Goal: Information Seeking & Learning: Learn about a topic

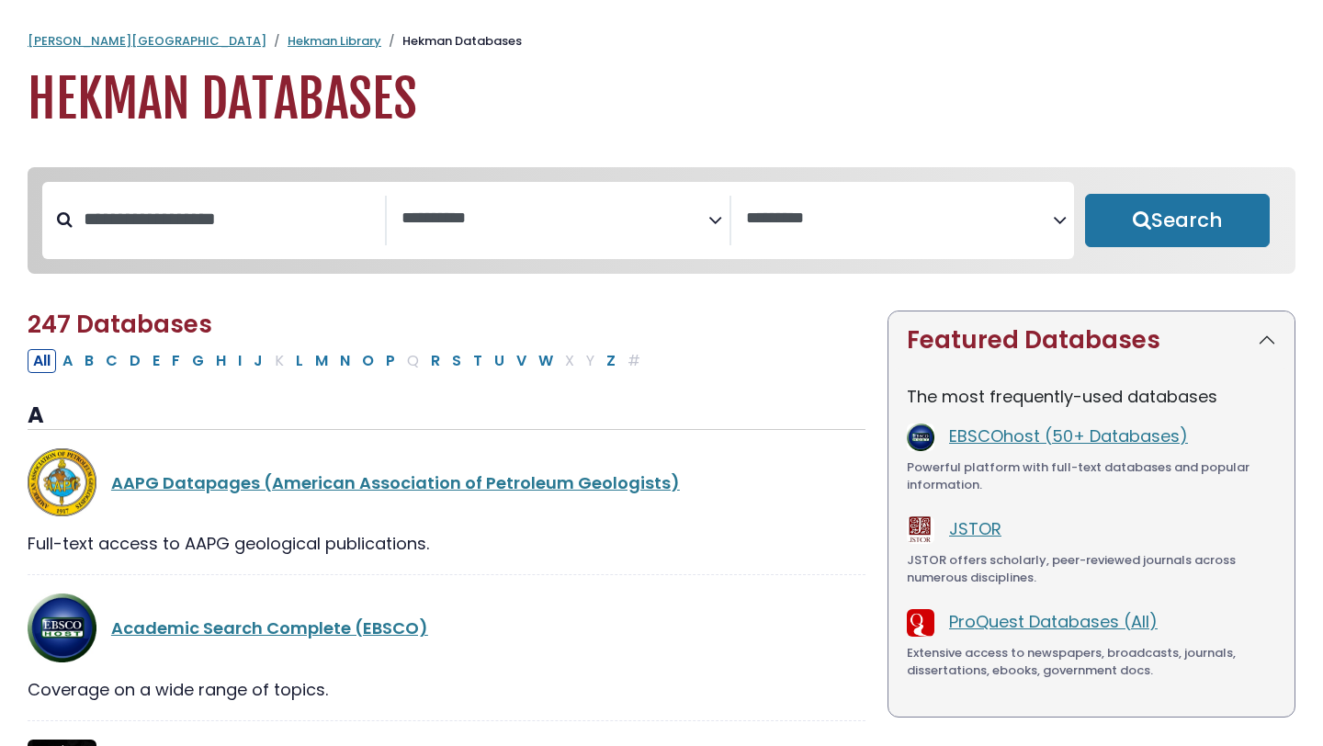
select select "Database Subject Filter"
select select "Database Vendors Filter"
click at [452, 206] on span "Search filters" at bounding box center [554, 216] width 307 height 23
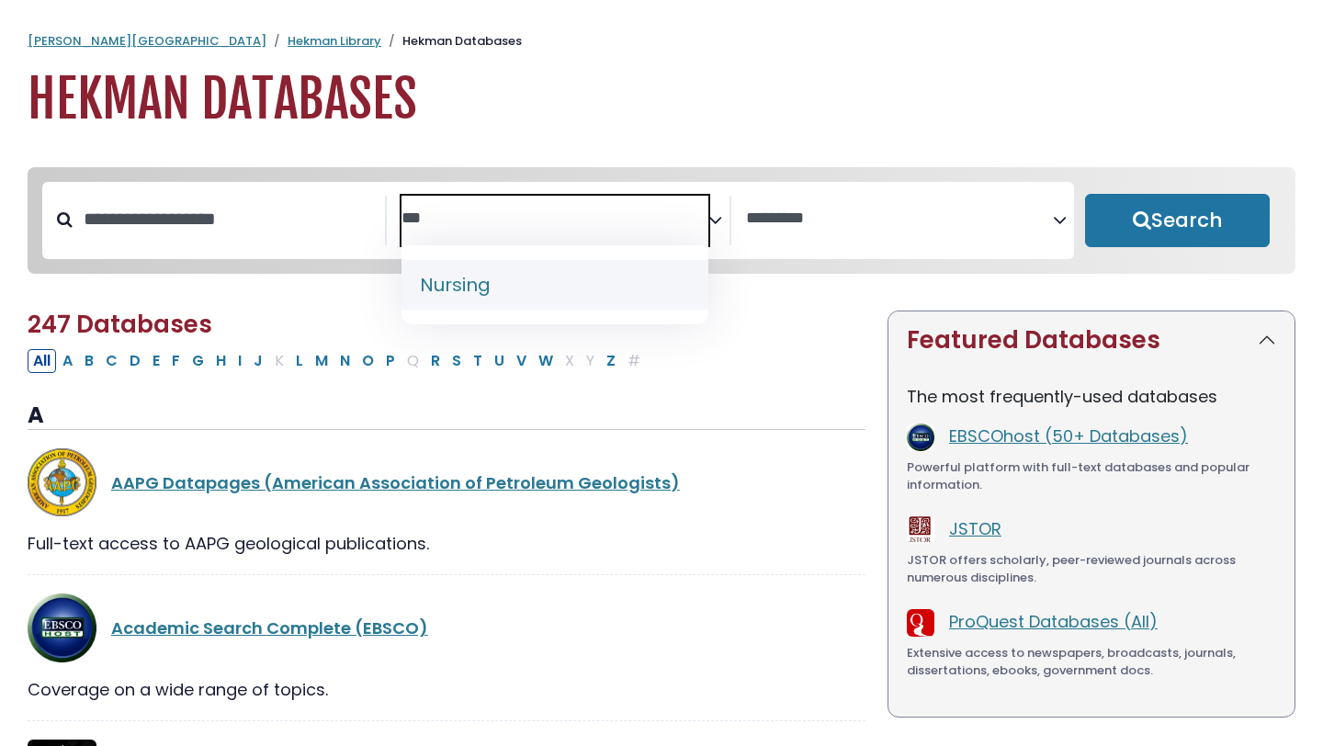
type textarea "***"
select select "*****"
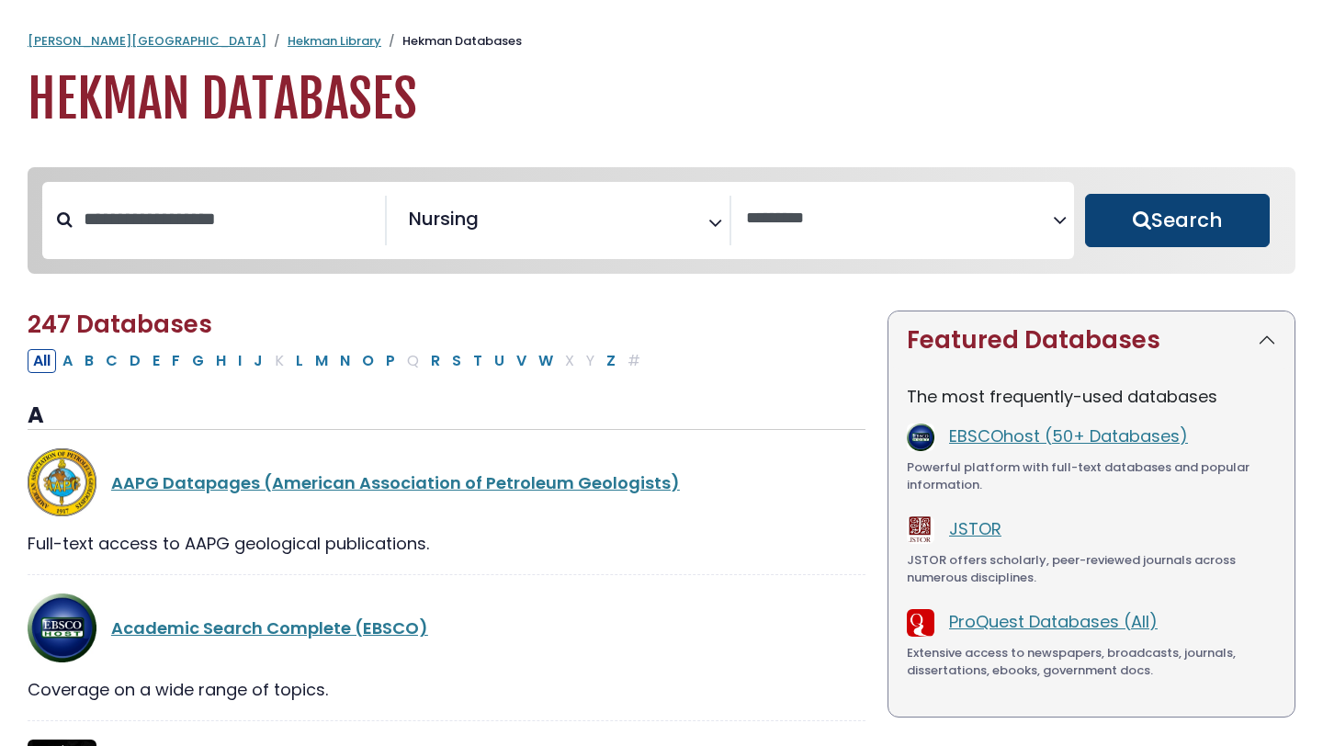
click at [1146, 236] on button "Search" at bounding box center [1177, 220] width 185 height 53
select select "Database Vendors Filter"
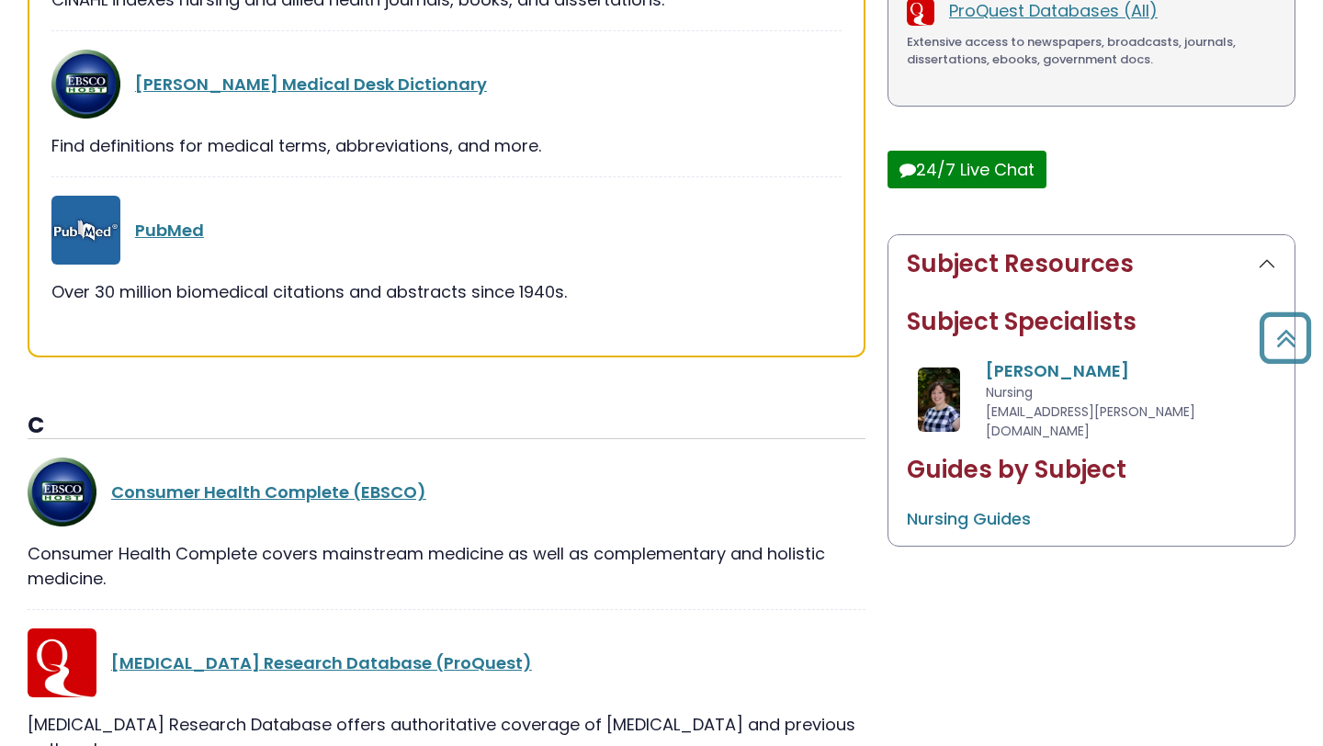
scroll to position [625, 0]
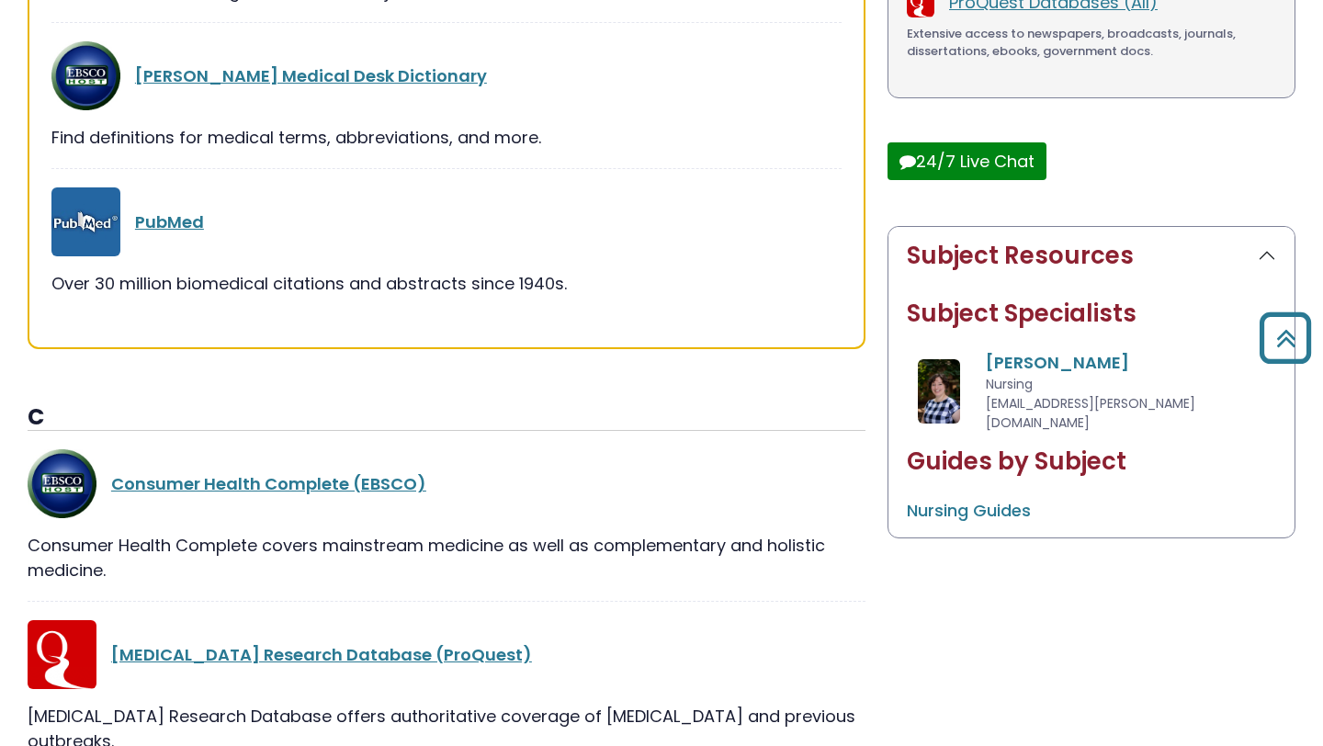
drag, startPoint x: 596, startPoint y: 298, endPoint x: 586, endPoint y: 327, distance: 31.1
click at [586, 326] on div "Best Bets! CINAHL Plus with Full Text (EBSCO) Alternate Name(s): Cumulative Ind…" at bounding box center [447, 68] width 838 height 560
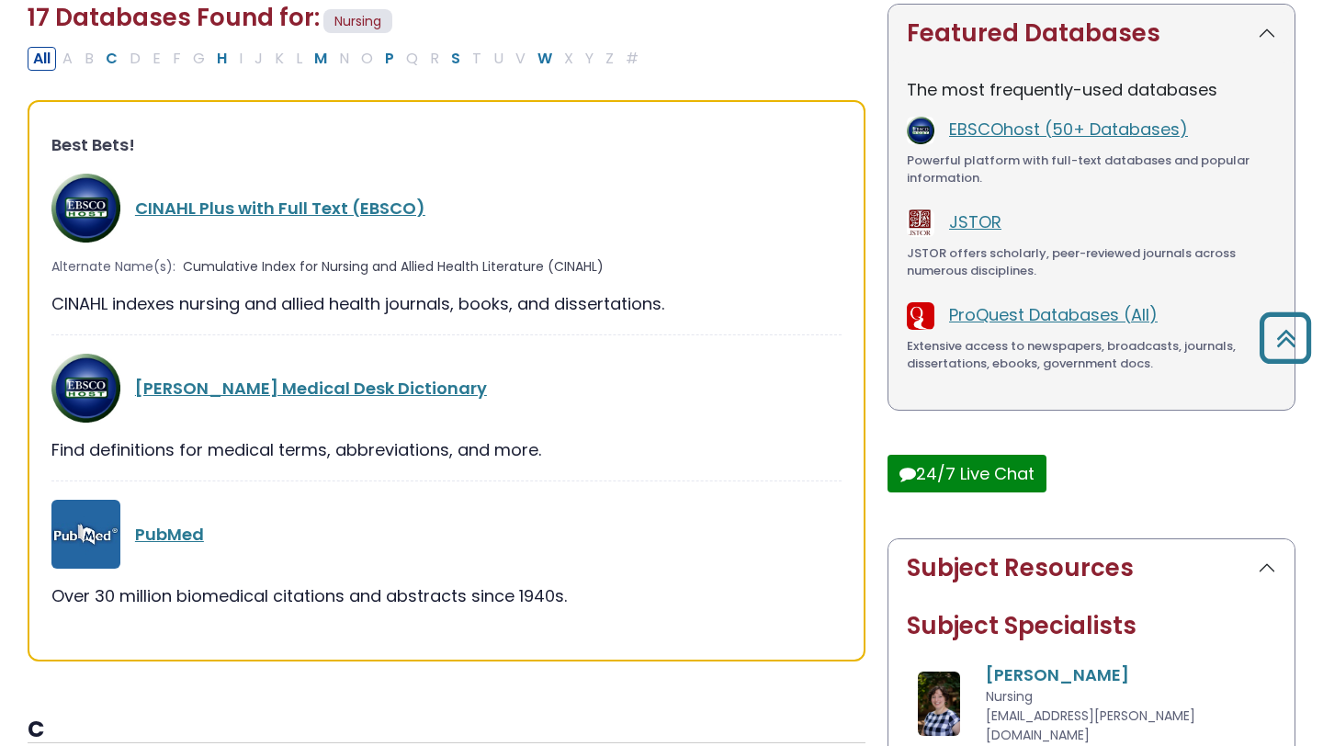
scroll to position [308, 0]
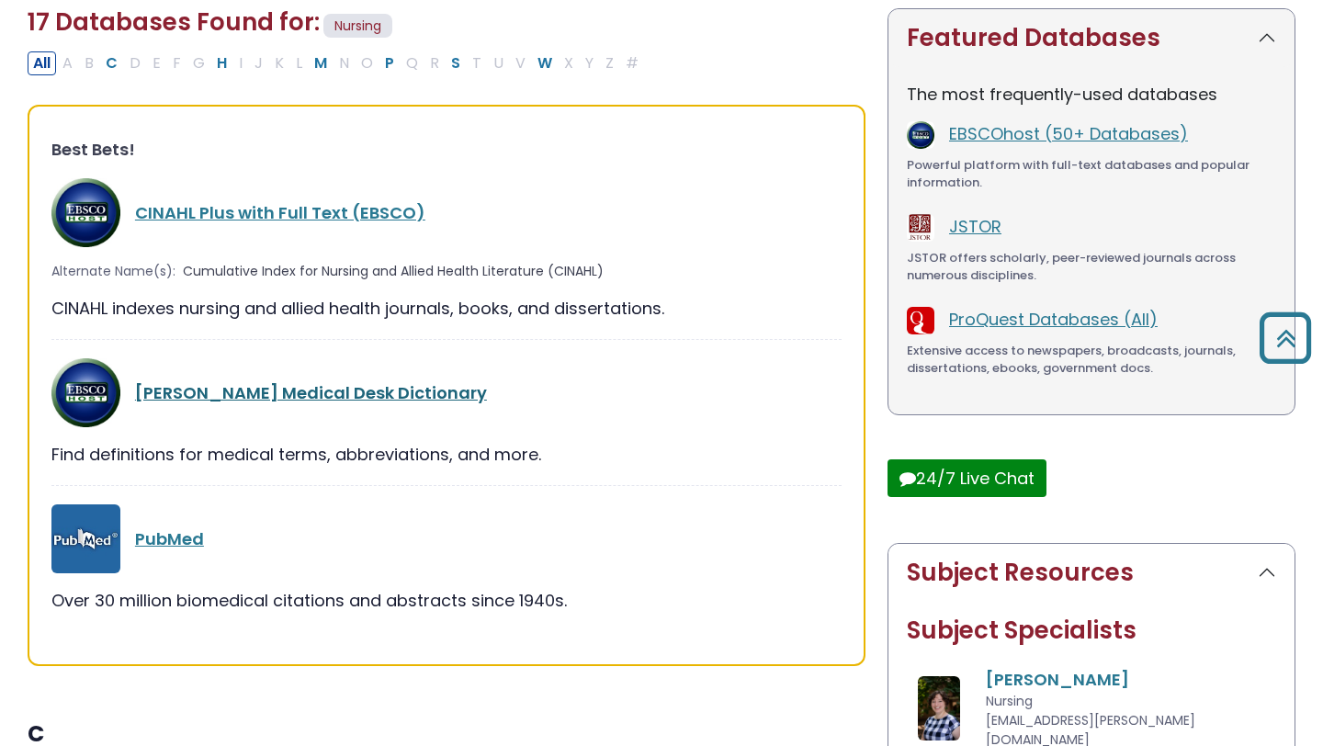
drag, startPoint x: 512, startPoint y: 392, endPoint x: 140, endPoint y: 390, distance: 372.0
click at [140, 390] on div "Merriam-Webster's Medical Desk Dictionary" at bounding box center [488, 392] width 706 height 25
copy link "Merriam-Webster's Medical Desk Dictionary"
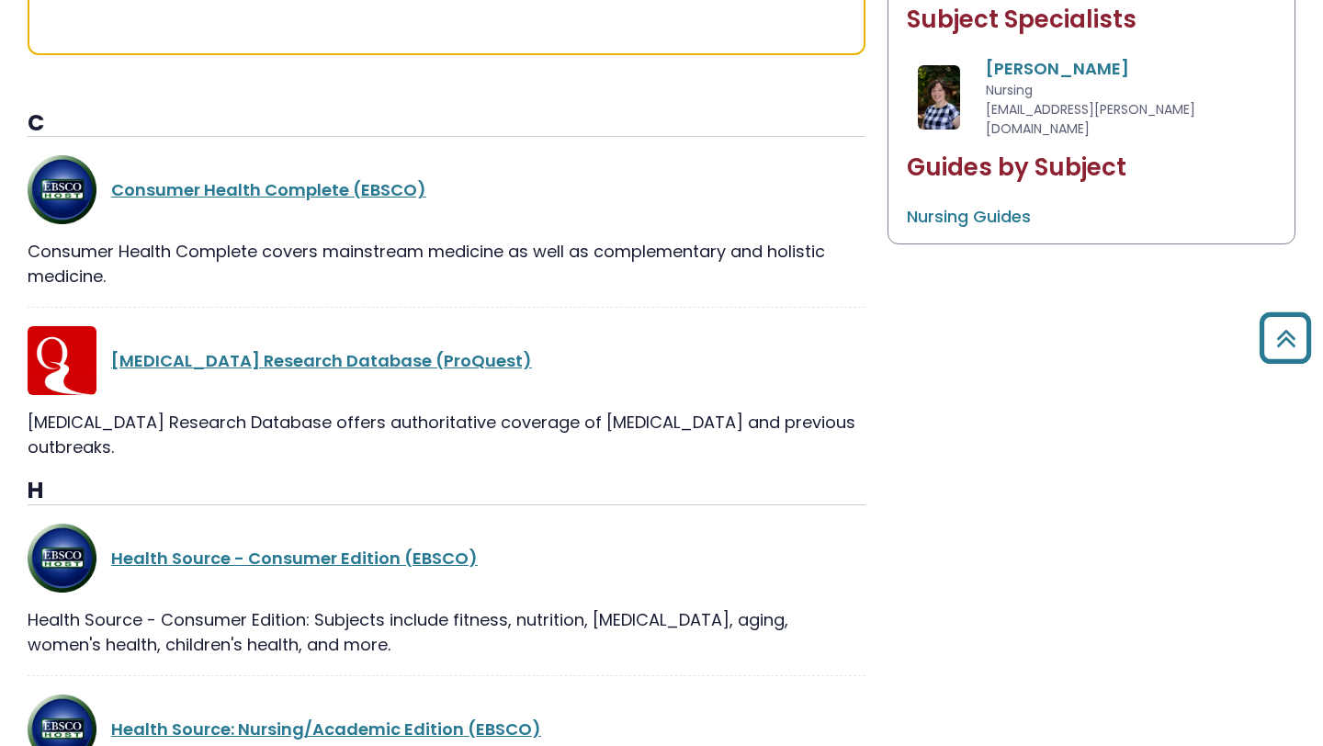
scroll to position [925, 0]
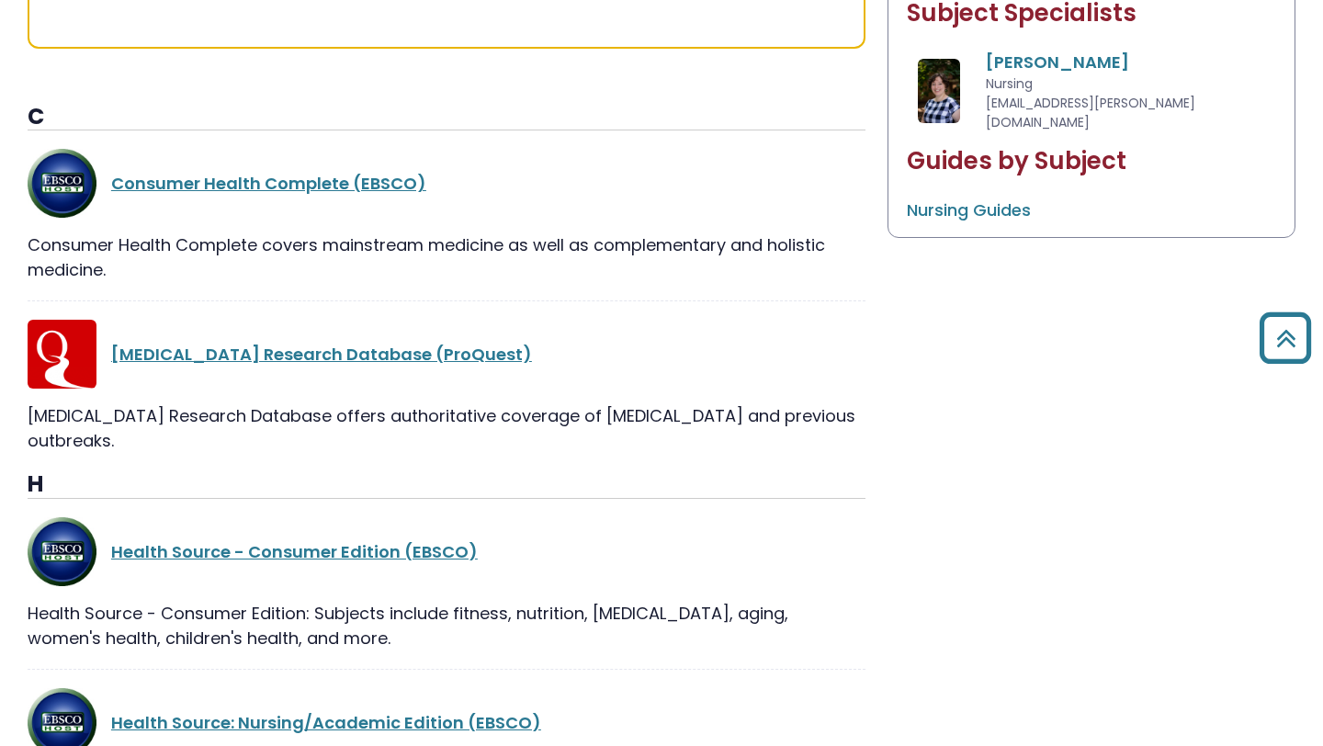
drag, startPoint x: 428, startPoint y: 166, endPoint x: 478, endPoint y: 184, distance: 52.6
click at [478, 184] on div "Consumer Health Complete (EBSCO)" at bounding box center [447, 183] width 838 height 69
copy link "Consumer Health Complete (EBSCO)"
drag, startPoint x: 487, startPoint y: 524, endPoint x: 91, endPoint y: 532, distance: 395.9
click at [91, 532] on div "Health Source - Consumer Edition (EBSCO)" at bounding box center [447, 551] width 838 height 69
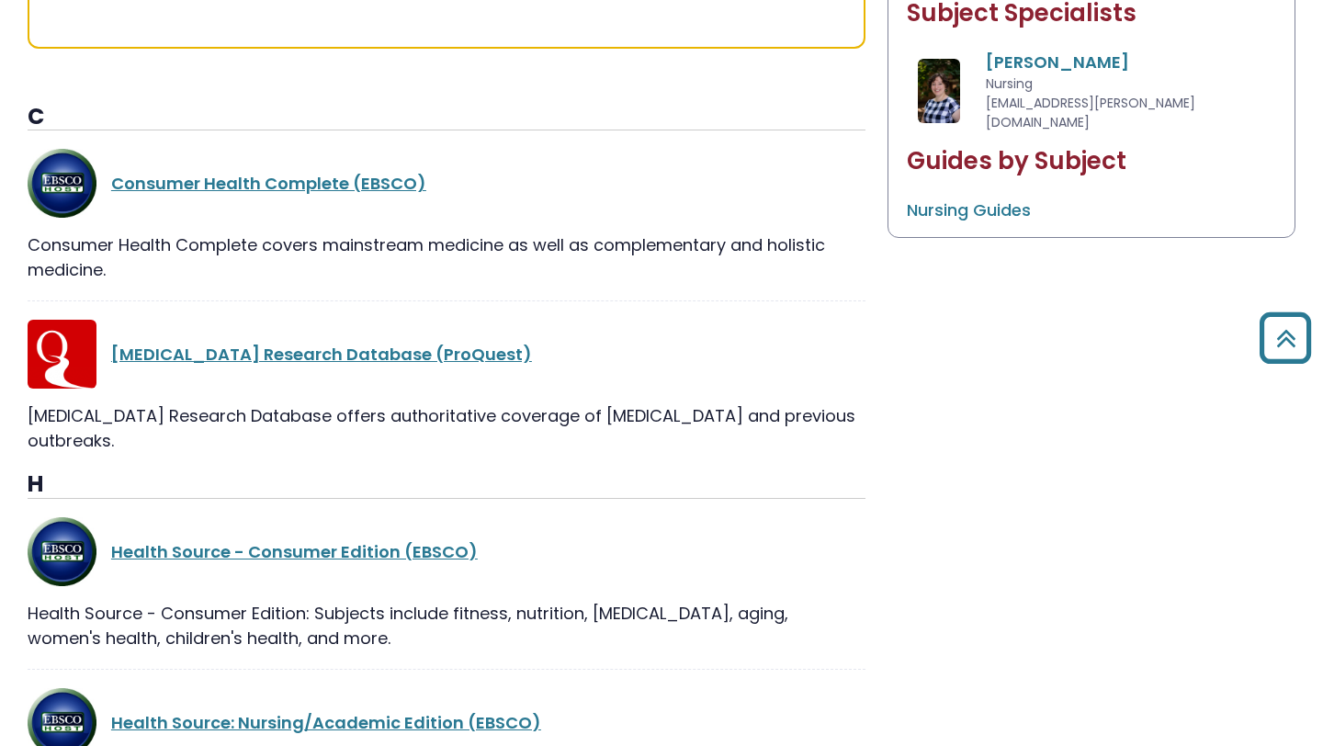
copy div "Health Source - Consumer Edition (EBSCO)"
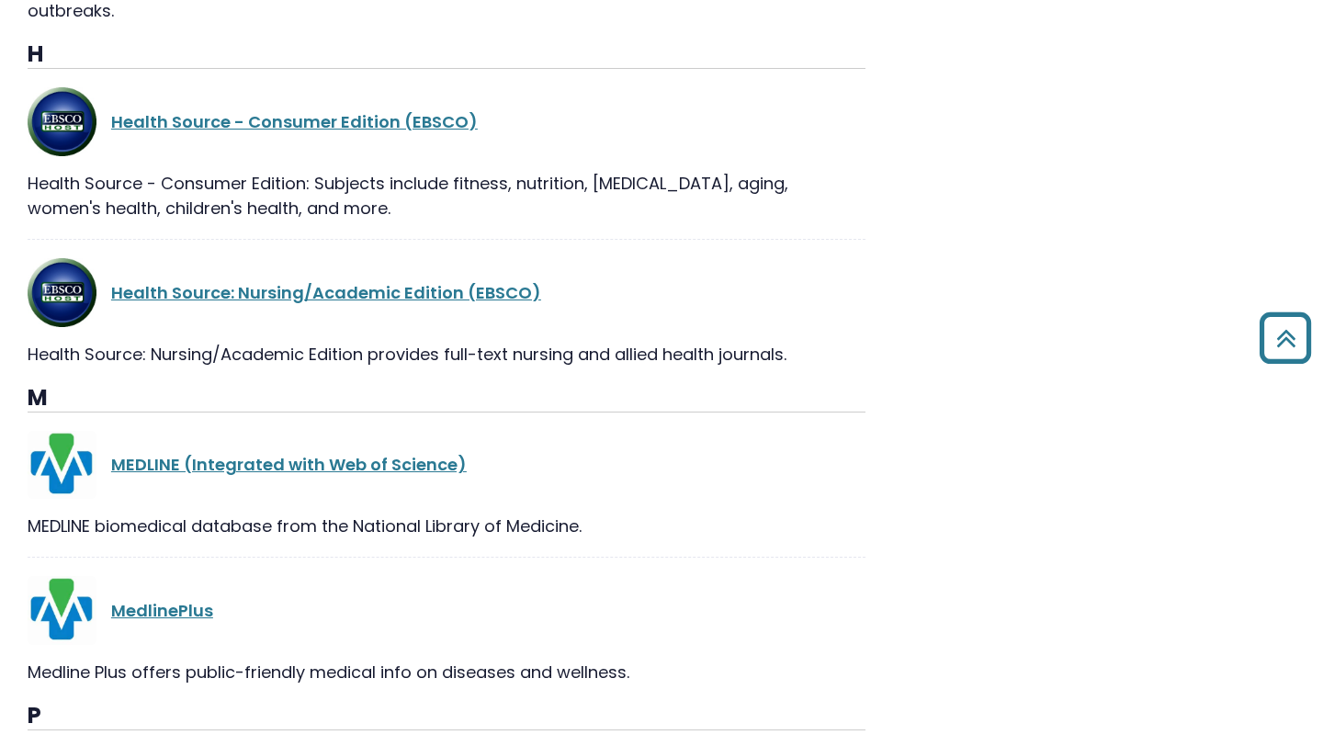
scroll to position [1374, 0]
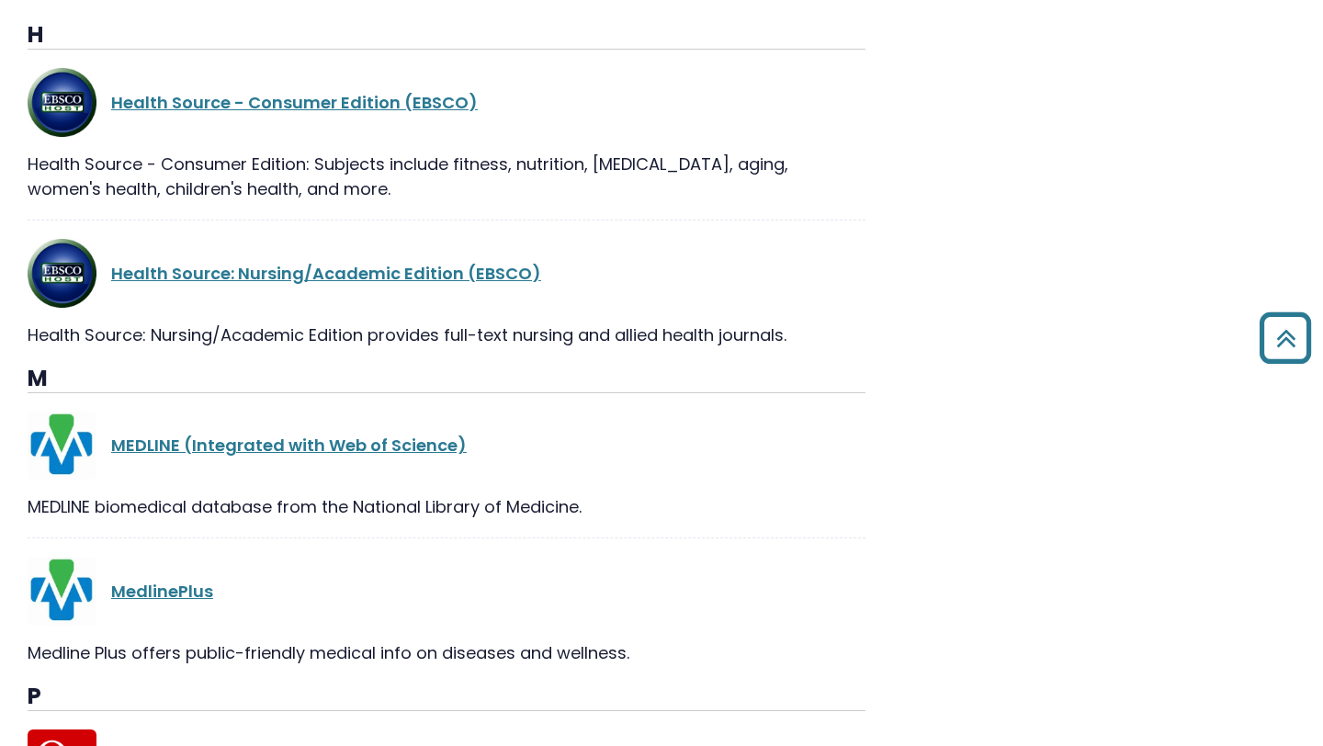
drag, startPoint x: 546, startPoint y: 244, endPoint x: 108, endPoint y: 259, distance: 438.4
click at [108, 259] on div "Health Source: Nursing/Academic Edition (EBSCO)" at bounding box center [447, 273] width 838 height 69
copy link "Health Source: Nursing/Academic Edition (EBSCO)"
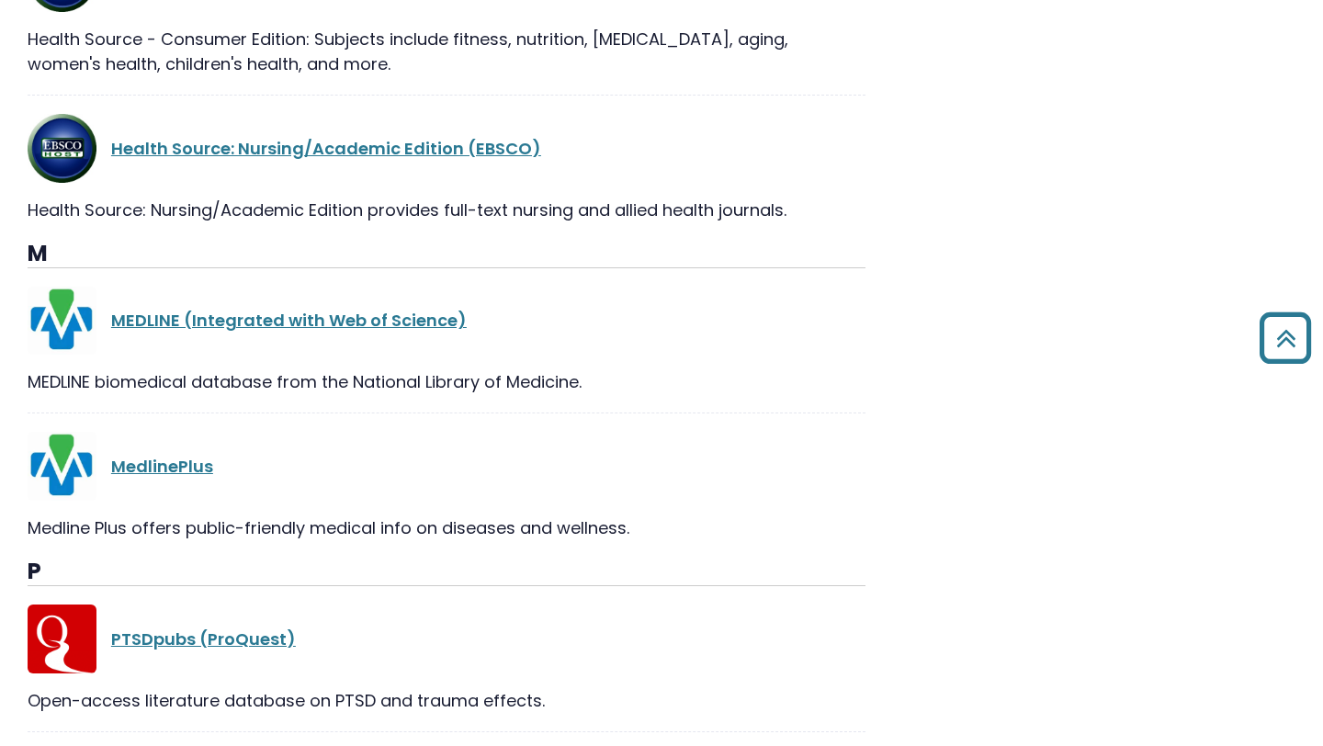
scroll to position [1505, 0]
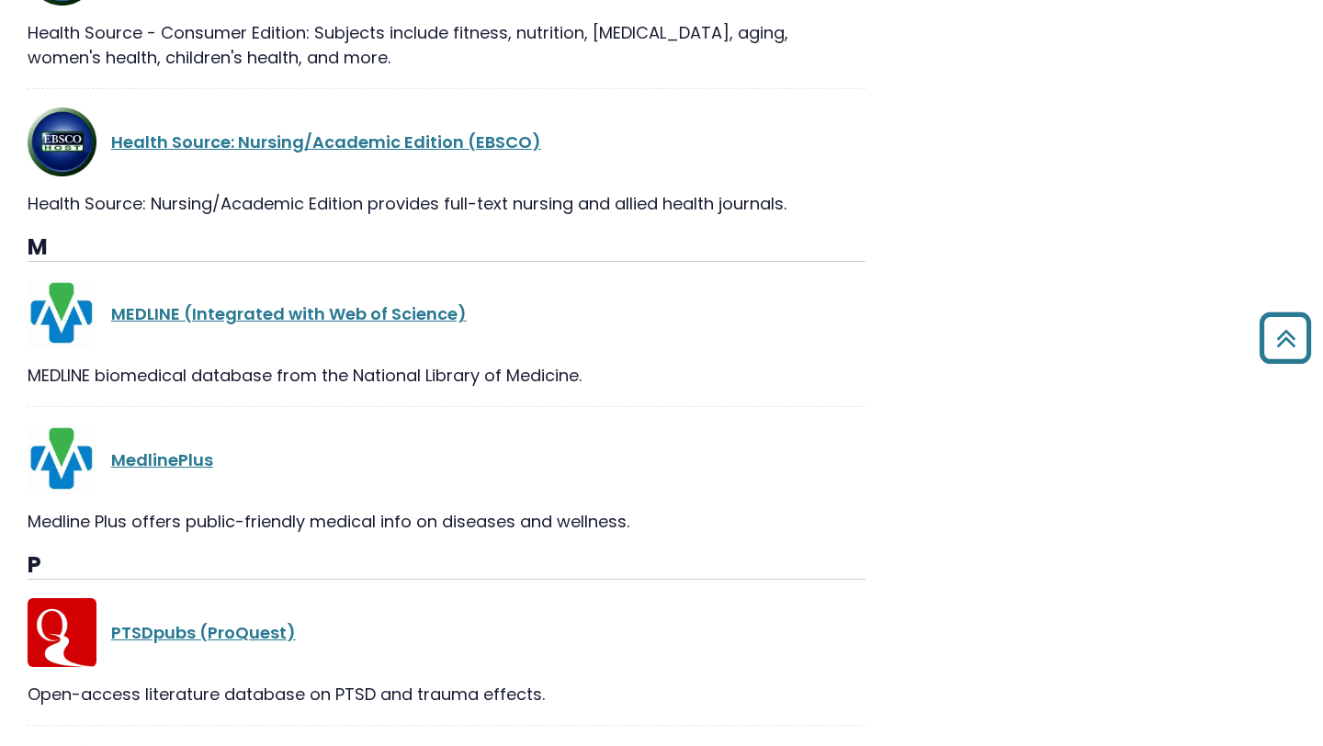
drag, startPoint x: 251, startPoint y: 443, endPoint x: 74, endPoint y: 432, distance: 176.7
click at [74, 432] on div "MedlinePlus" at bounding box center [447, 459] width 838 height 69
copy div "MedlinePlus"
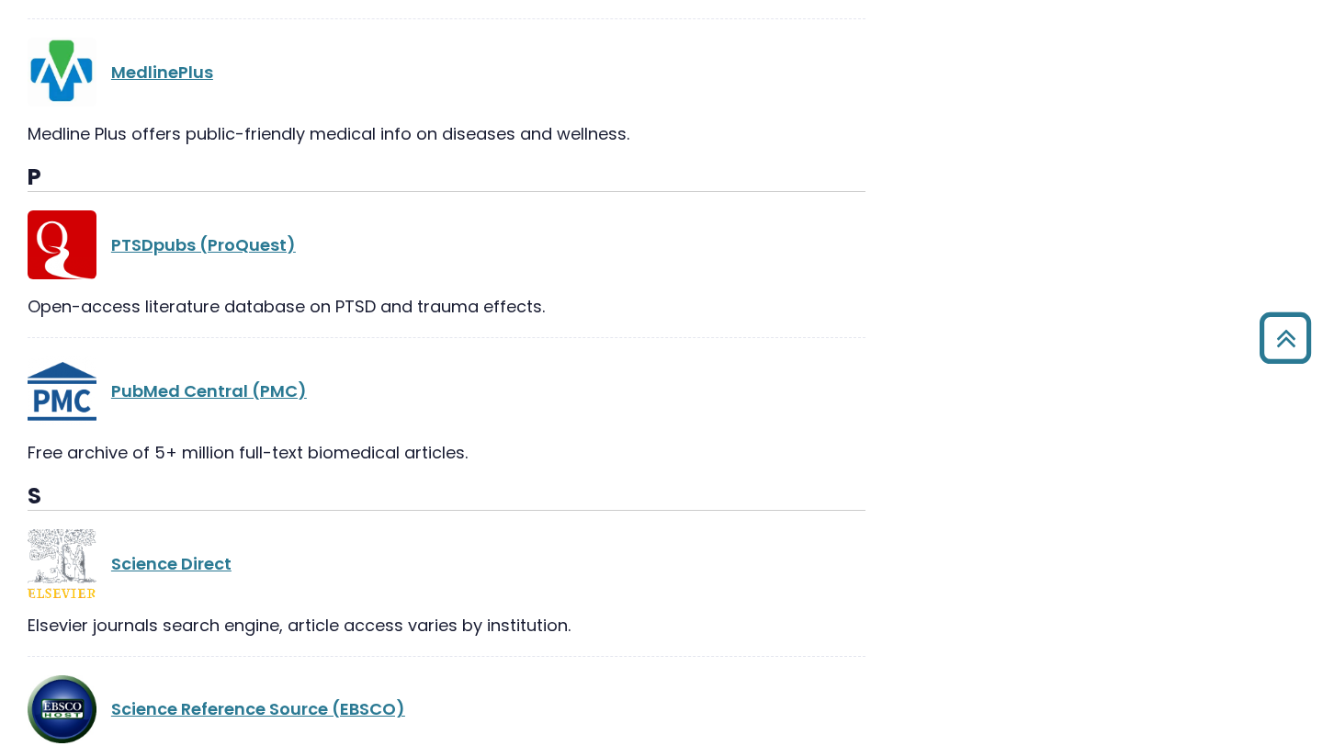
scroll to position [1895, 0]
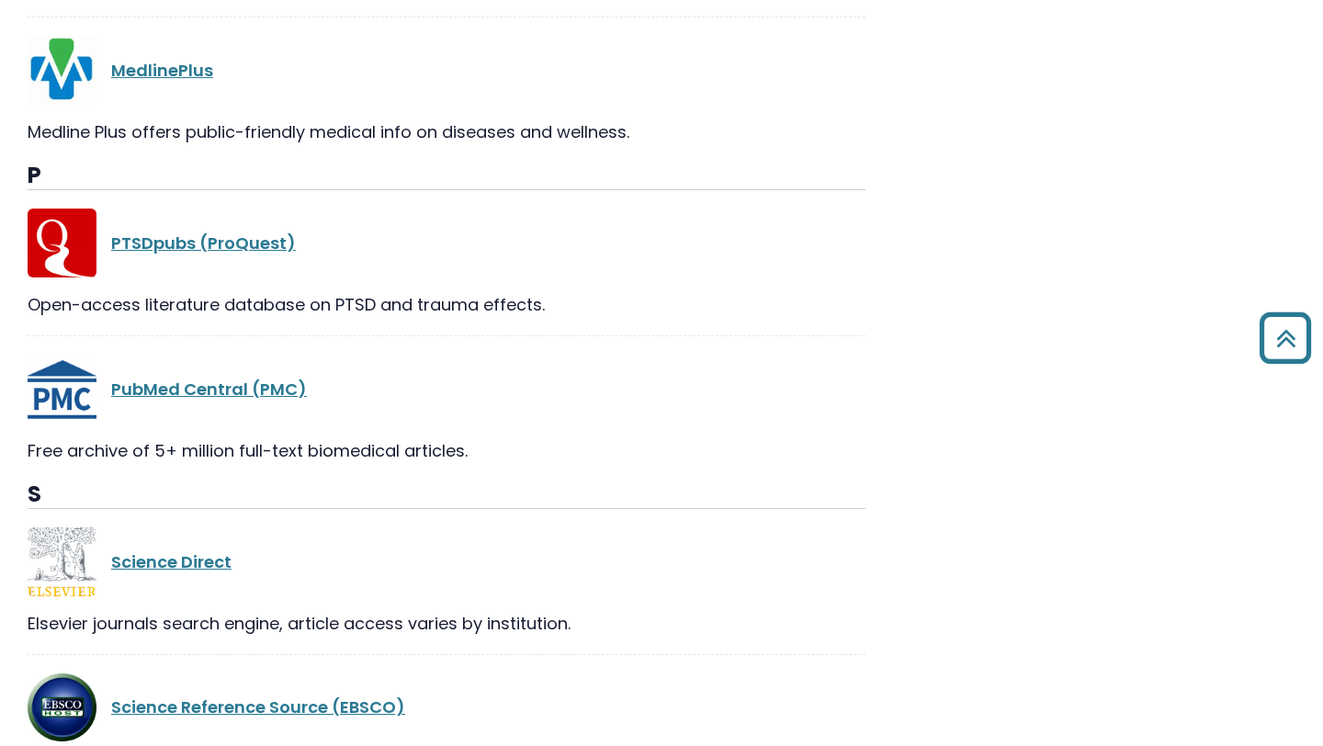
drag, startPoint x: 312, startPoint y: 361, endPoint x: 107, endPoint y: 364, distance: 205.8
click at [107, 364] on div "PubMed Central (PMC)" at bounding box center [447, 389] width 838 height 69
copy link "PubMed Central (PMC)"
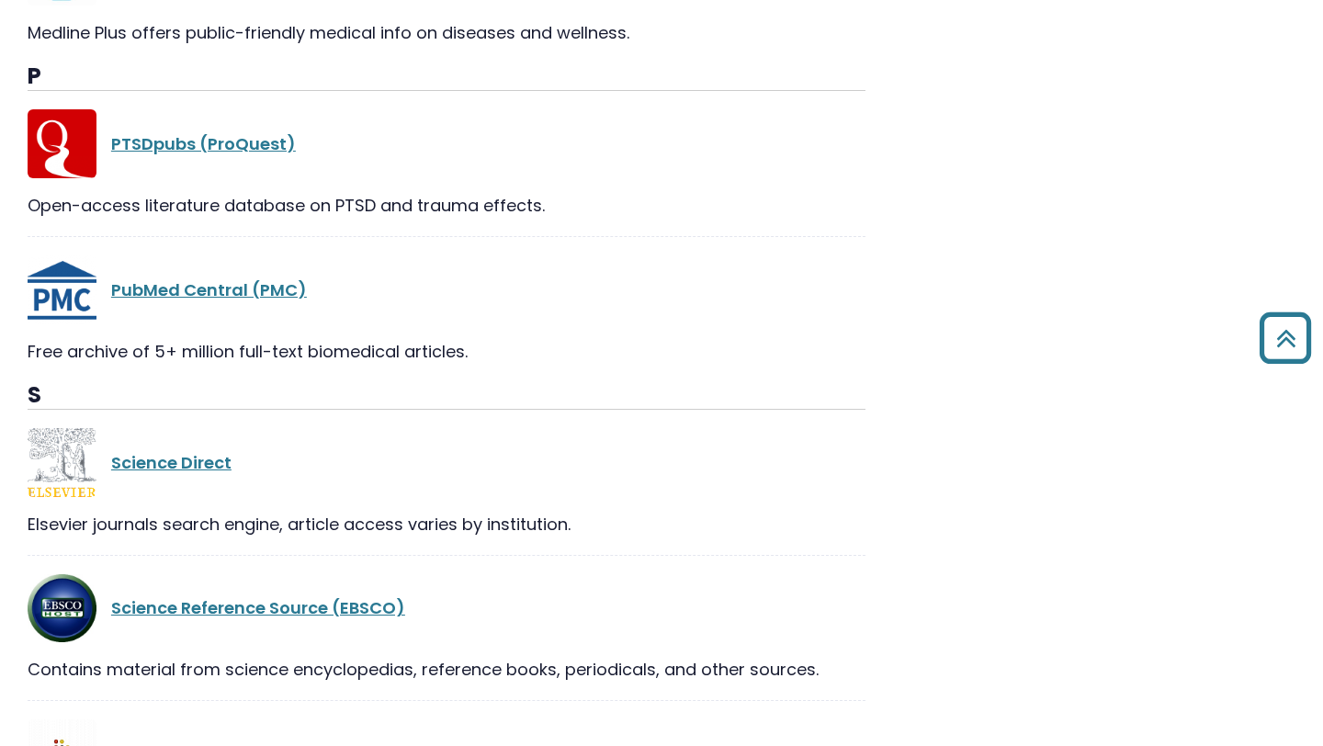
scroll to position [1996, 0]
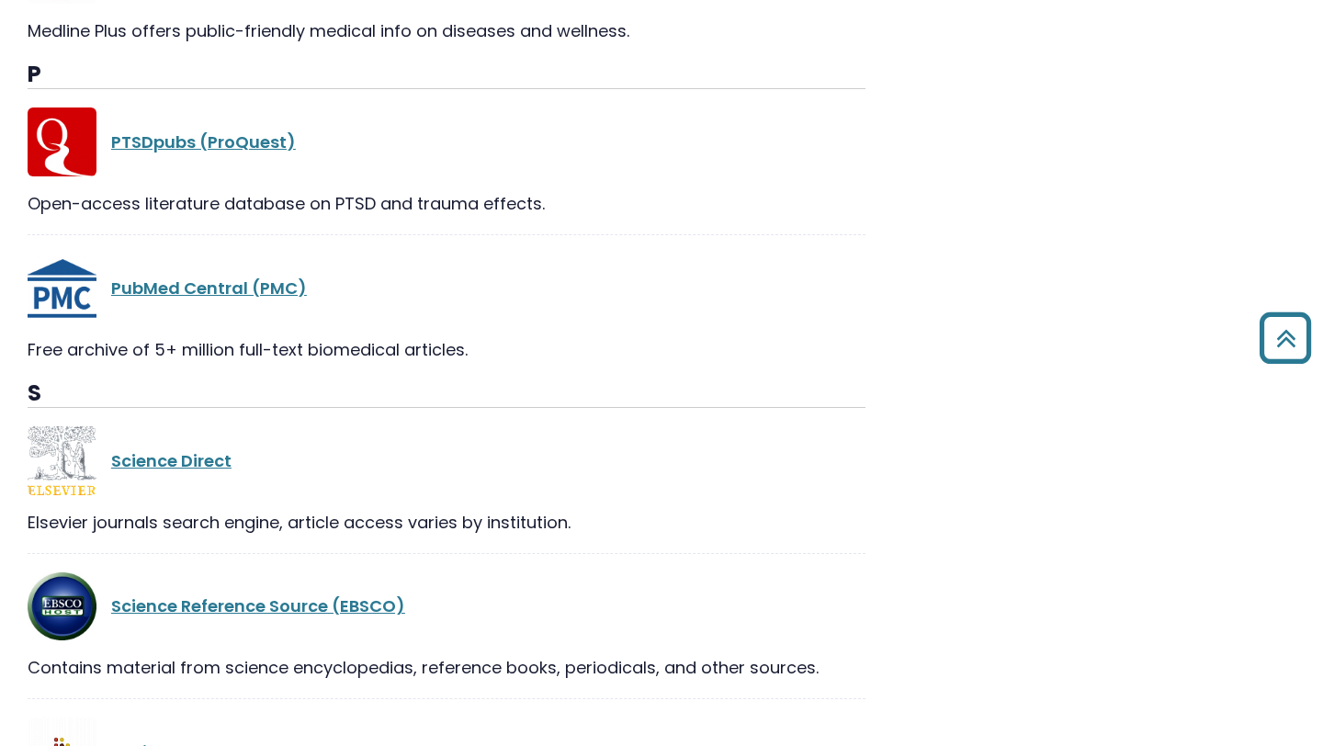
drag, startPoint x: 277, startPoint y: 422, endPoint x: 111, endPoint y: 413, distance: 166.5
click at [111, 426] on div "Science Direct" at bounding box center [447, 460] width 838 height 69
drag, startPoint x: 245, startPoint y: 430, endPoint x: 76, endPoint y: 436, distance: 169.1
click at [76, 436] on div "Science Direct" at bounding box center [447, 460] width 838 height 69
copy div "Science Direct"
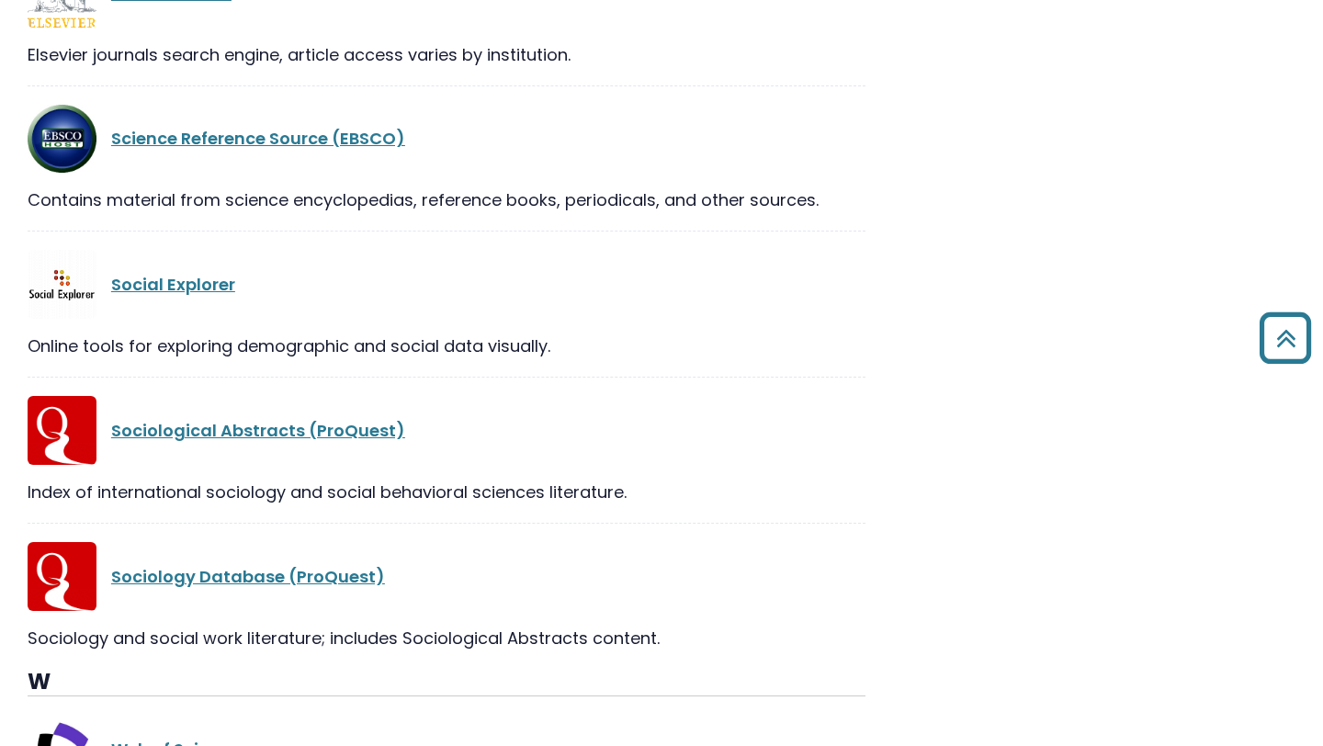
scroll to position [2487, 0]
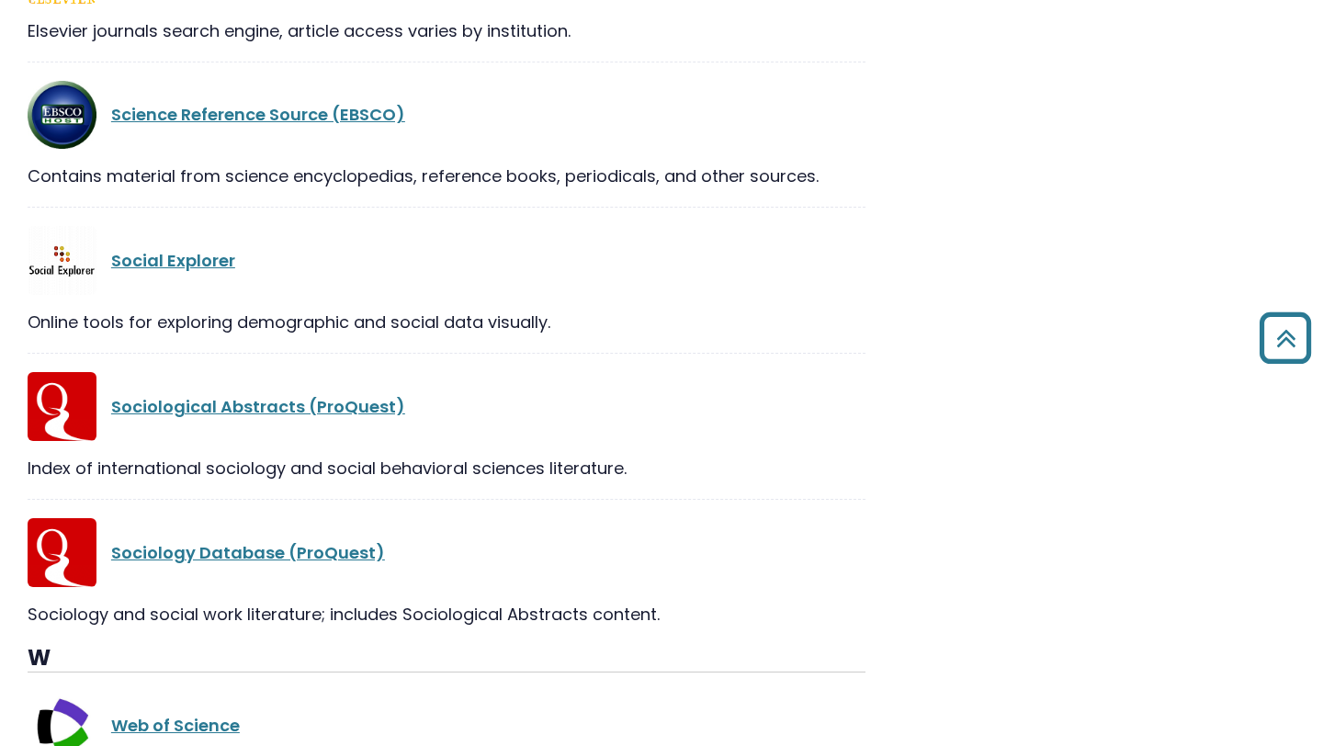
drag, startPoint x: 286, startPoint y: 233, endPoint x: 98, endPoint y: 233, distance: 187.4
click at [98, 233] on div "Social Explorer" at bounding box center [447, 260] width 838 height 69
copy div "Social Explorer"
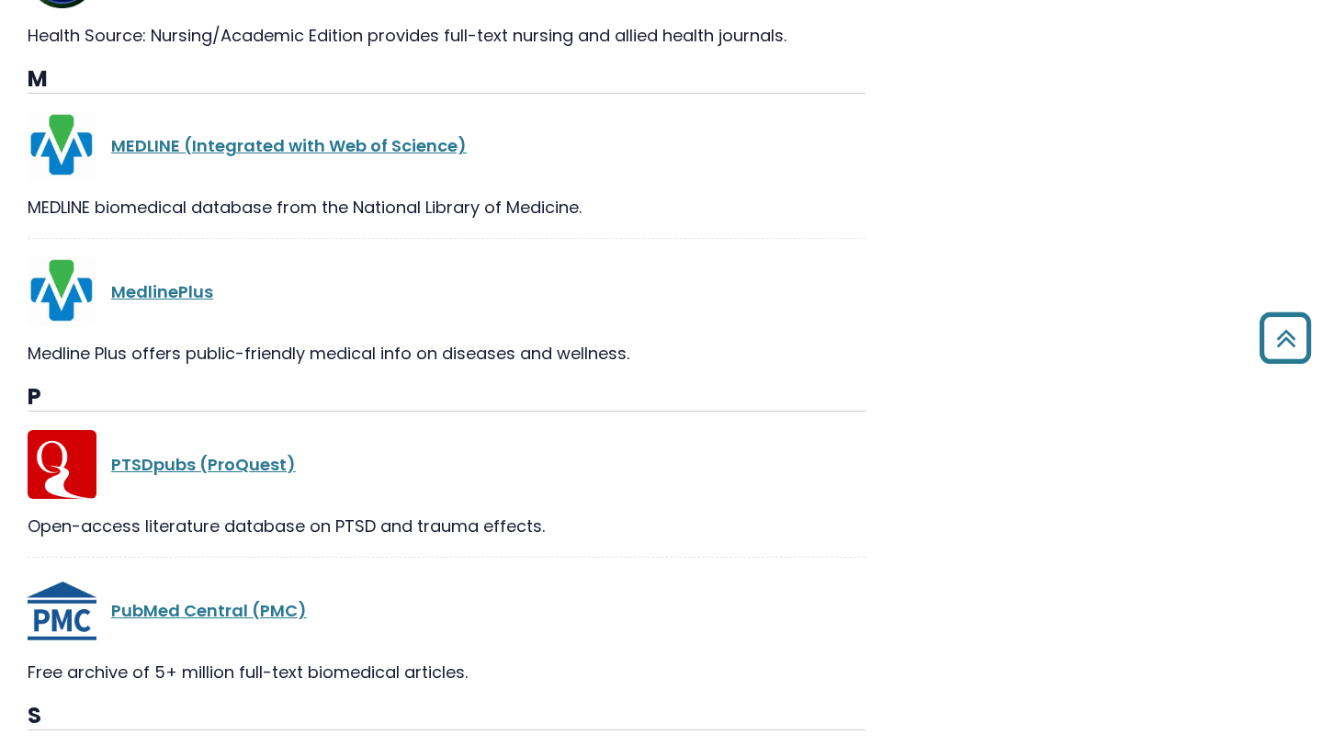
select select "Database Subject Filter"
select select "Database Vendors Filter"
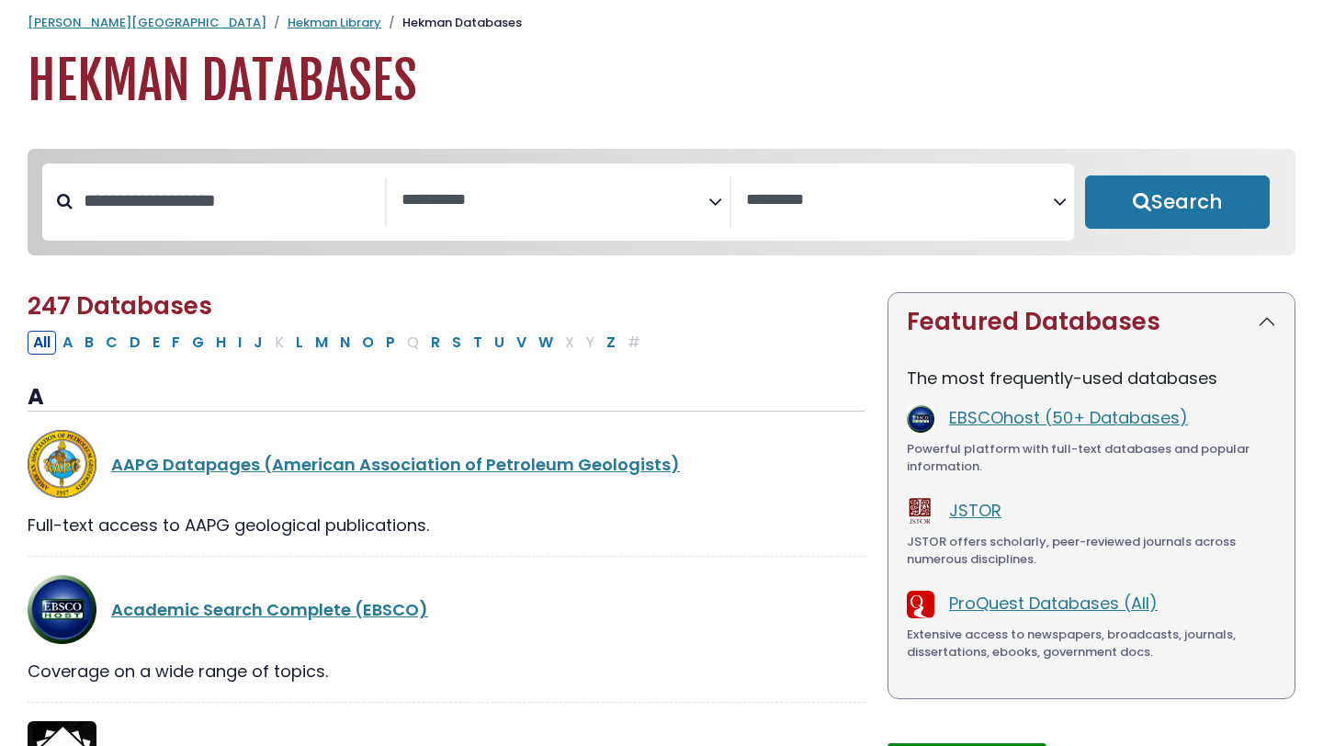
scroll to position [20, 0]
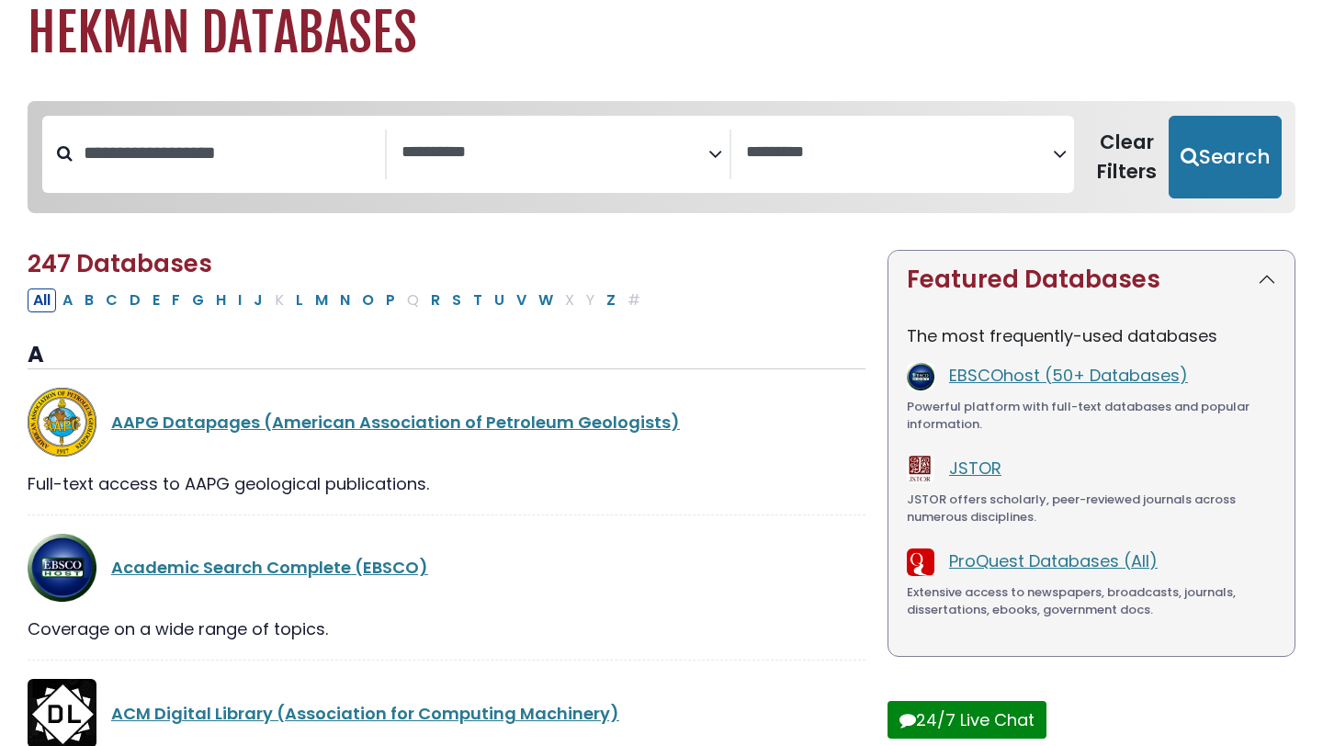
select select "*****"
select select "Database Vendors Filter"
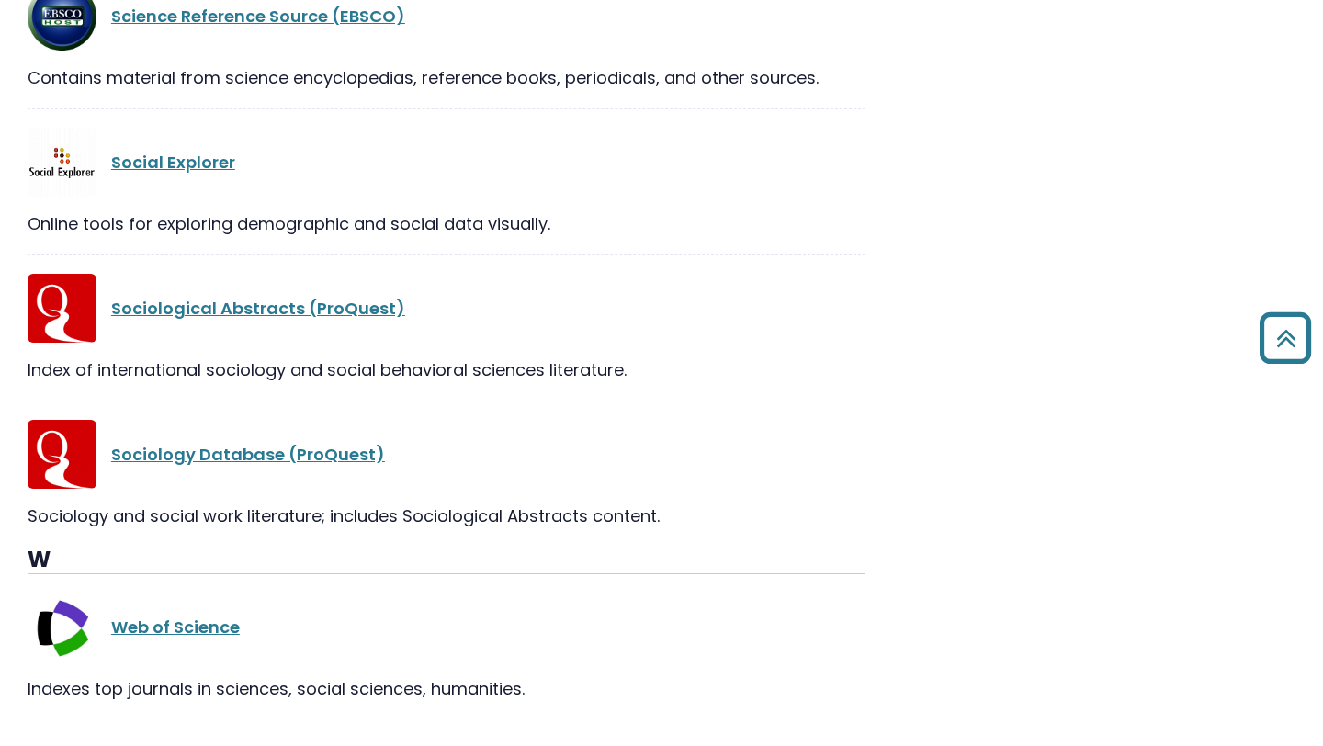
scroll to position [2620, 0]
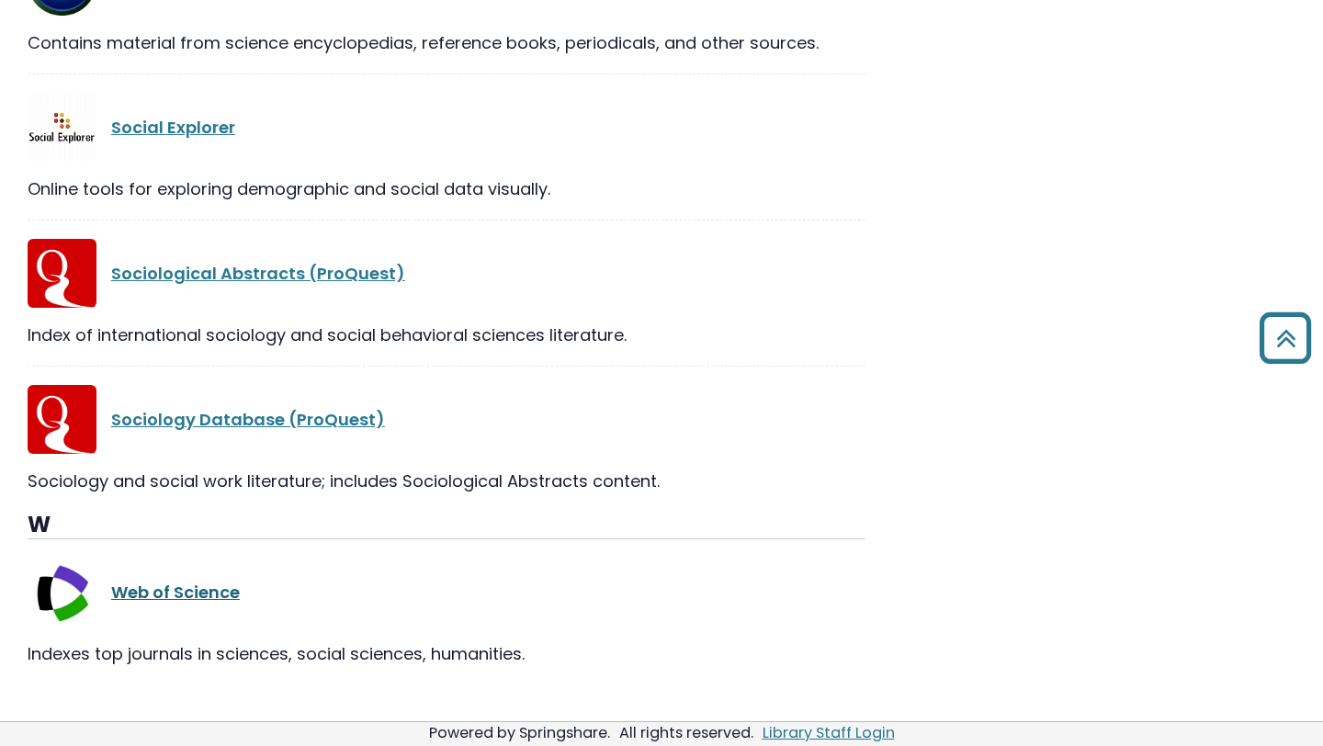
drag, startPoint x: 306, startPoint y: 576, endPoint x: 115, endPoint y: 561, distance: 191.6
click at [115, 580] on div "Web of Science" at bounding box center [488, 592] width 754 height 25
copy link "Web of Science"
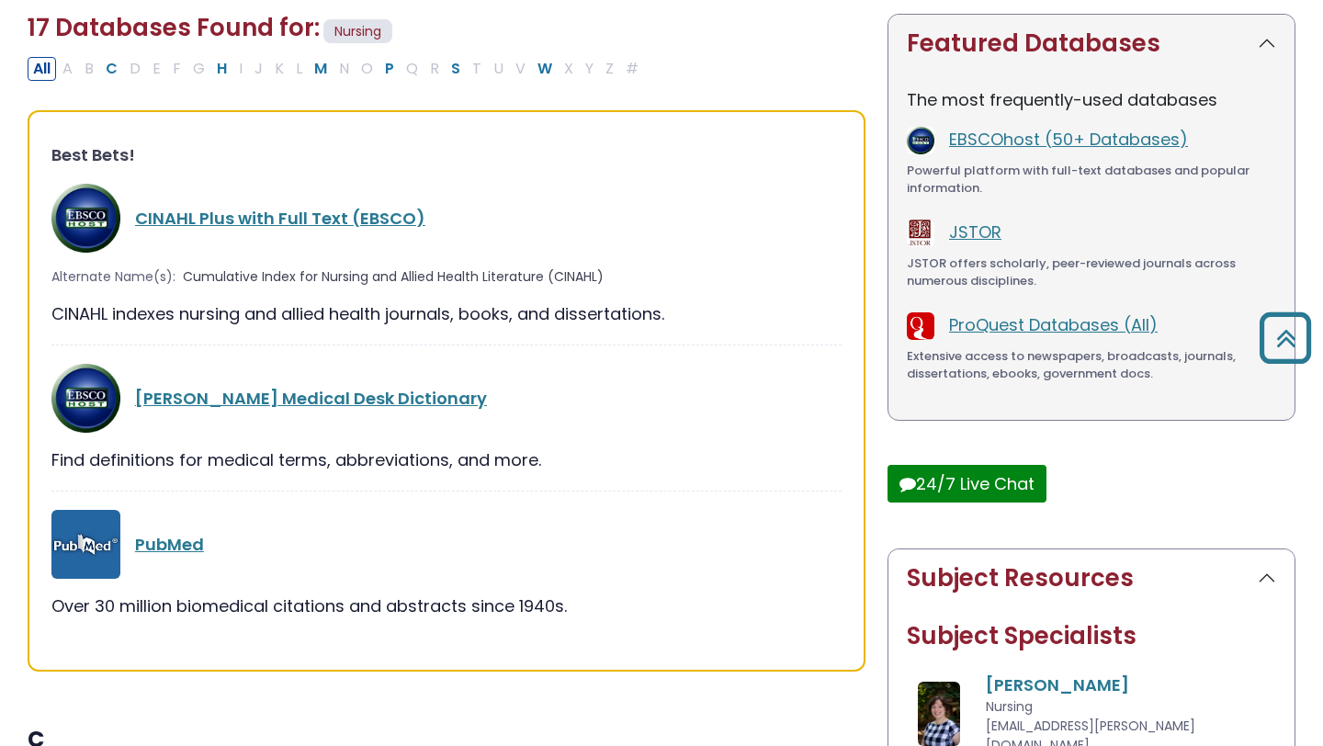
scroll to position [0, 0]
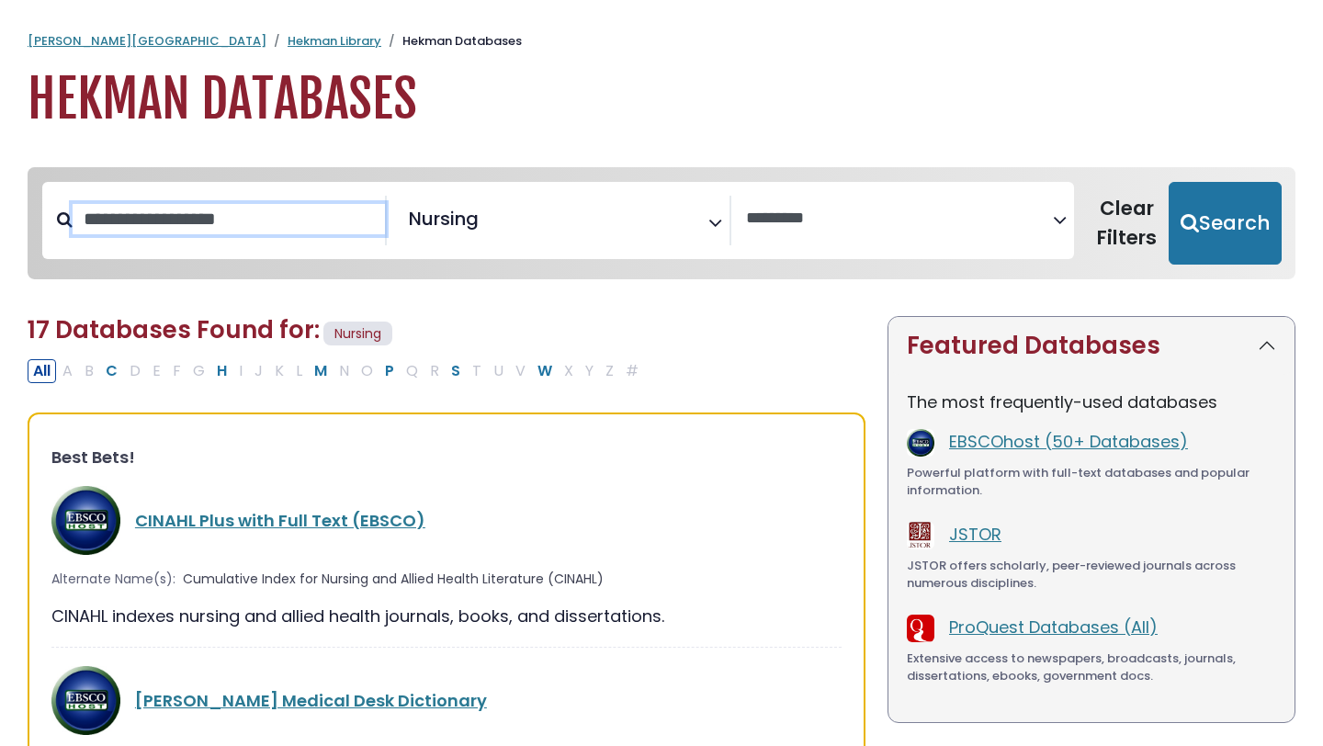
click at [243, 234] on input "Search database by title or keyword" at bounding box center [229, 219] width 312 height 30
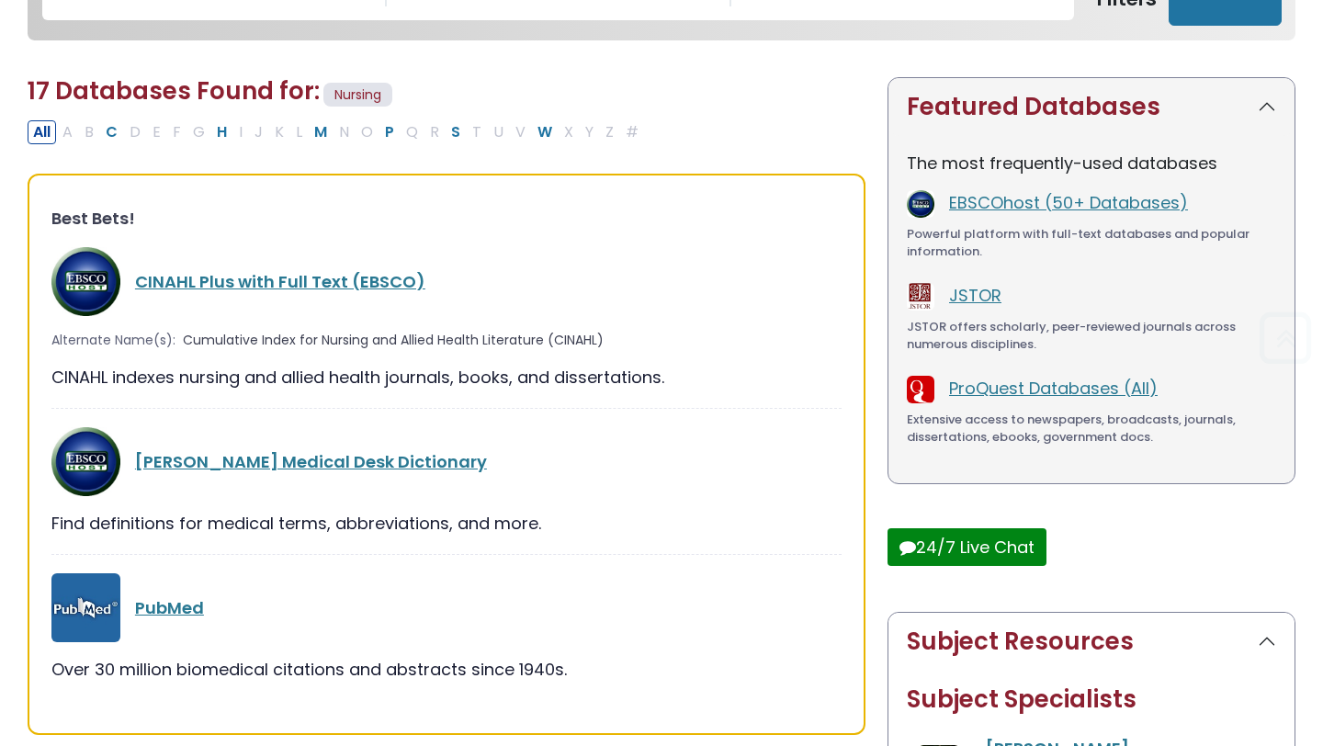
scroll to position [248, 0]
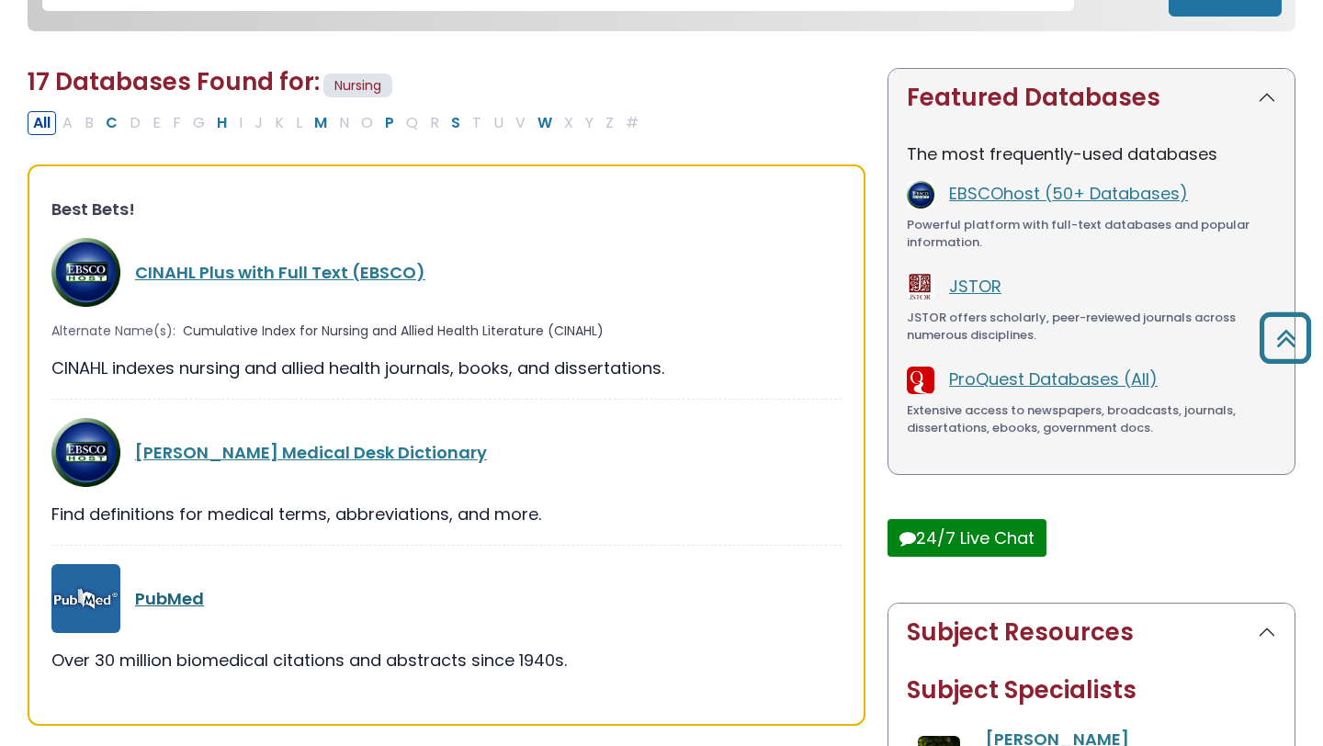
click at [160, 593] on link "PubMed" at bounding box center [169, 598] width 69 height 23
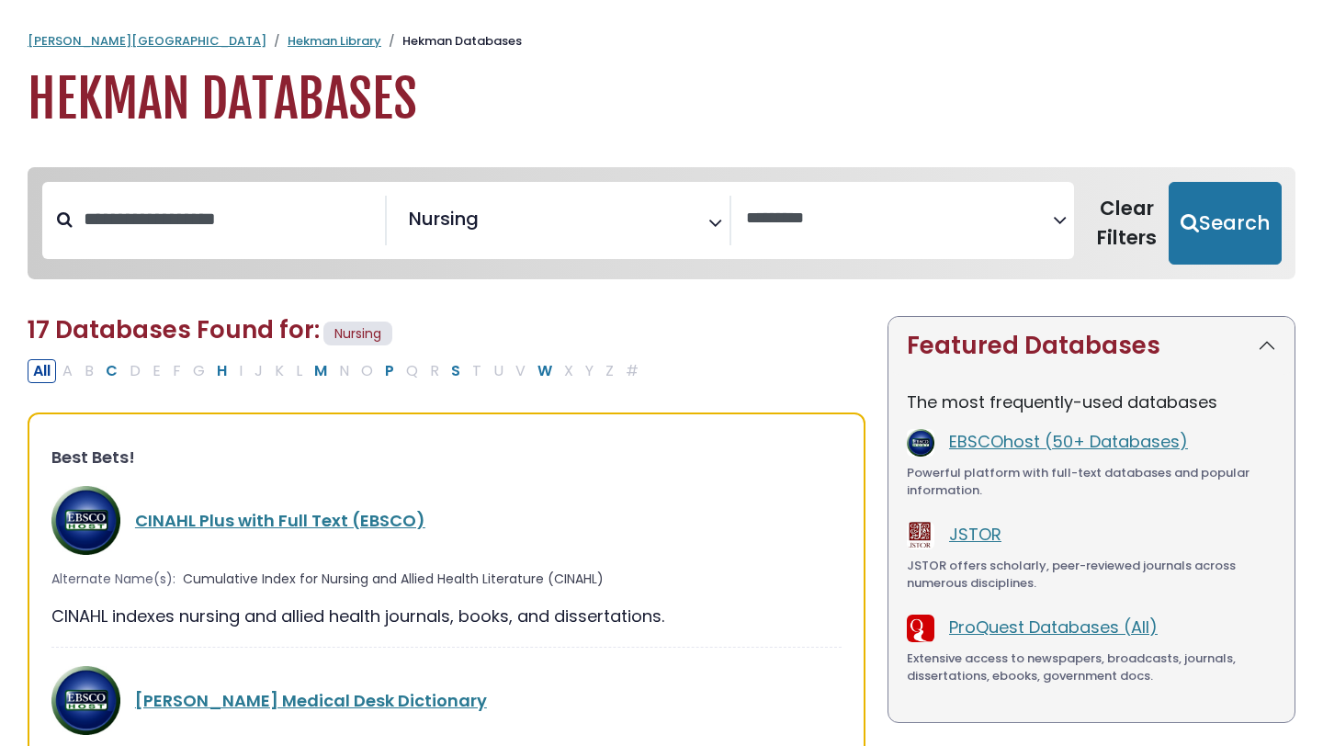
select select "Database Vendors Filter"
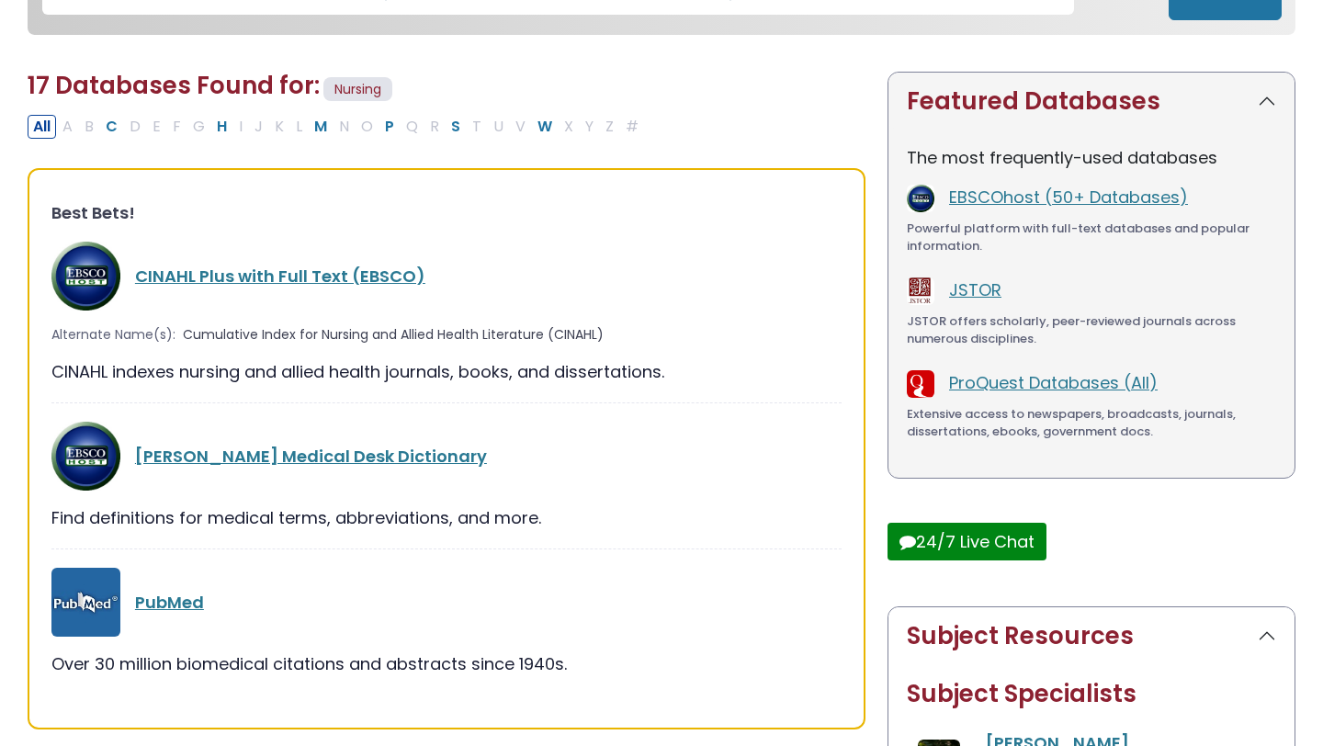
scroll to position [689, 0]
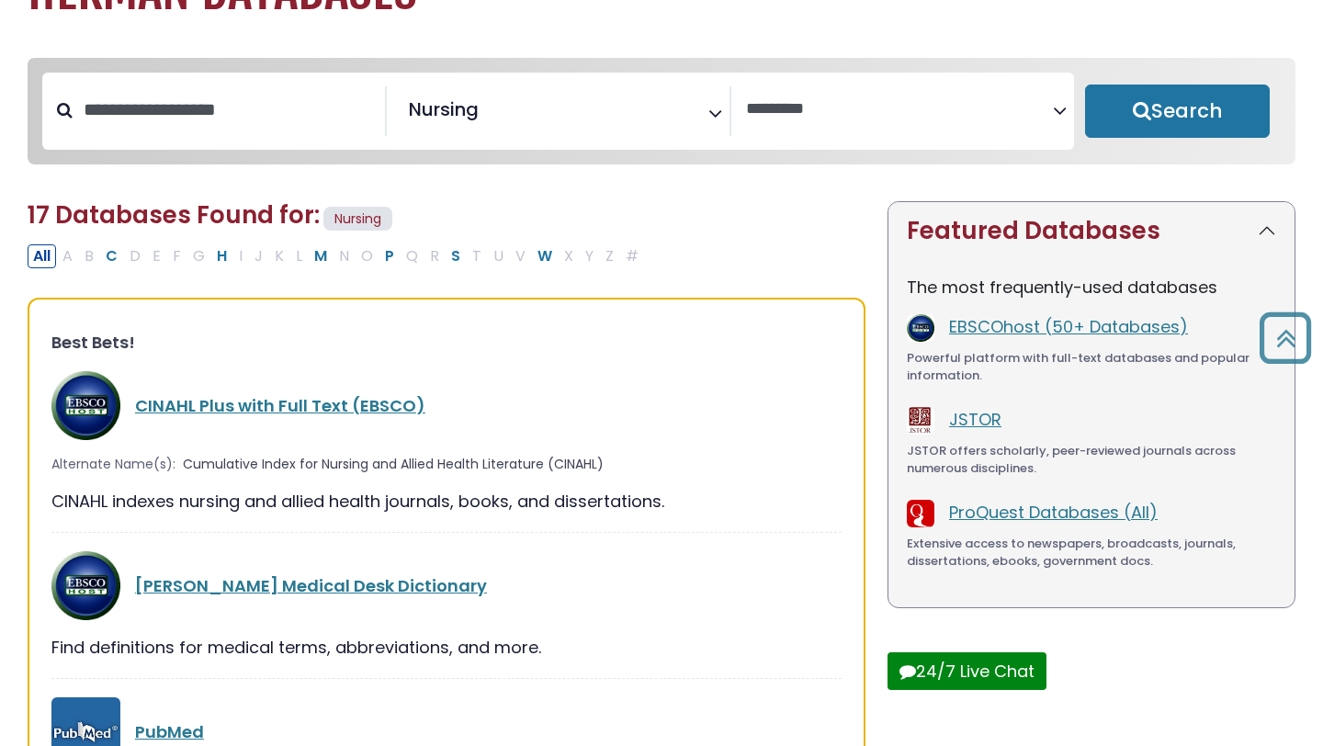
select select "Database Subject Filter"
select select "Database Vendors Filter"
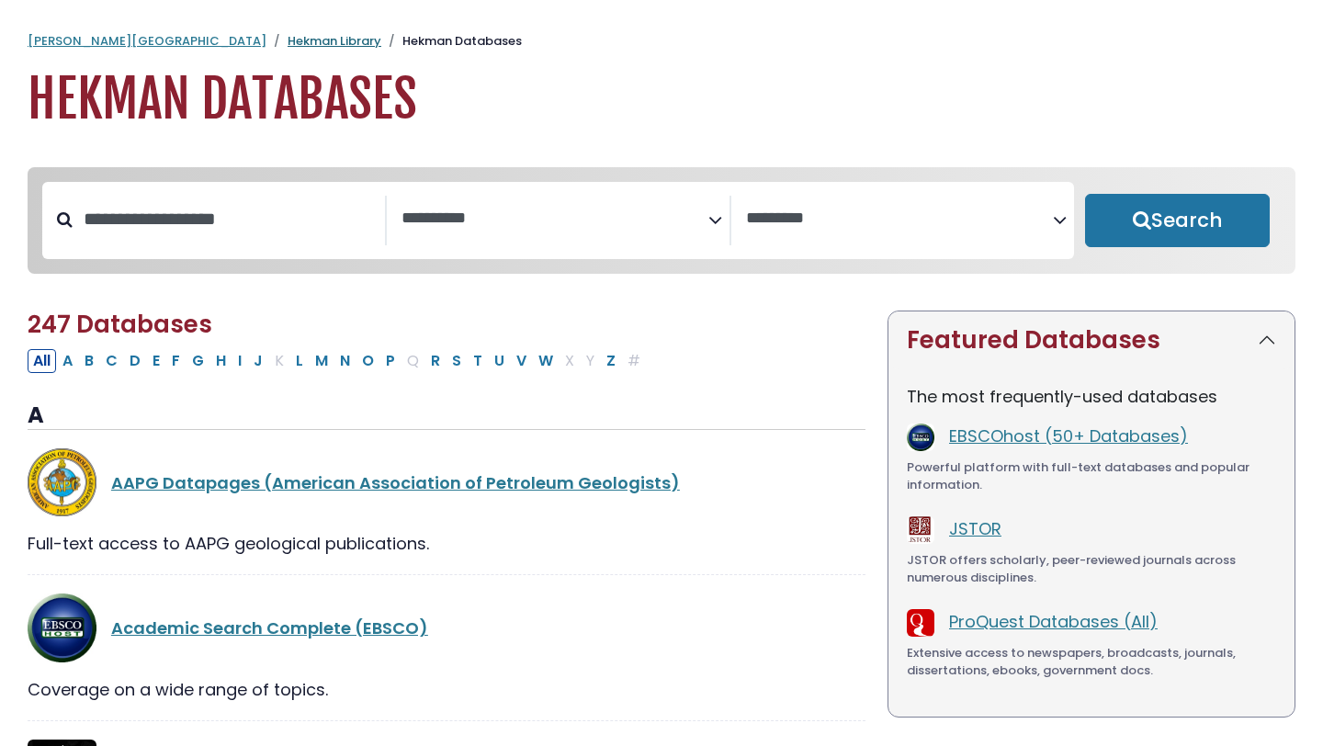
click at [287, 40] on link "Hekman Library" at bounding box center [334, 40] width 94 height 17
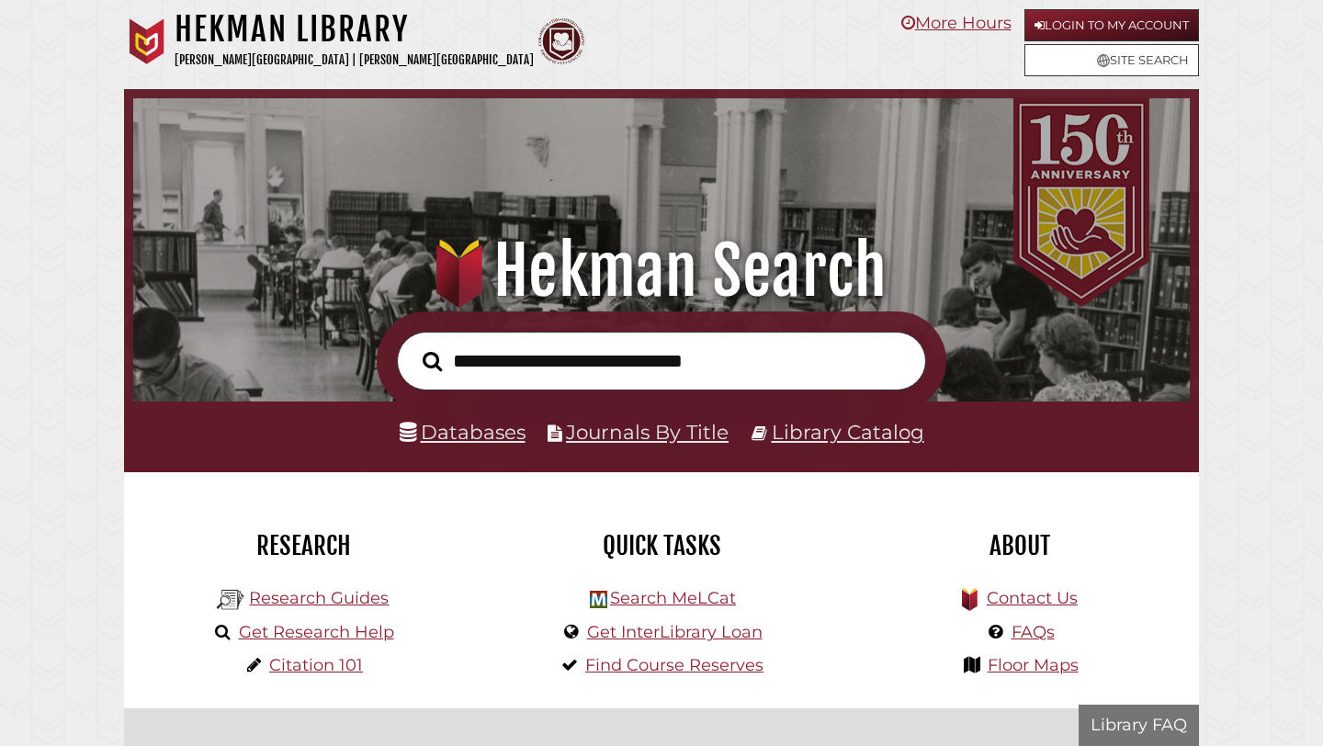
scroll to position [349, 1047]
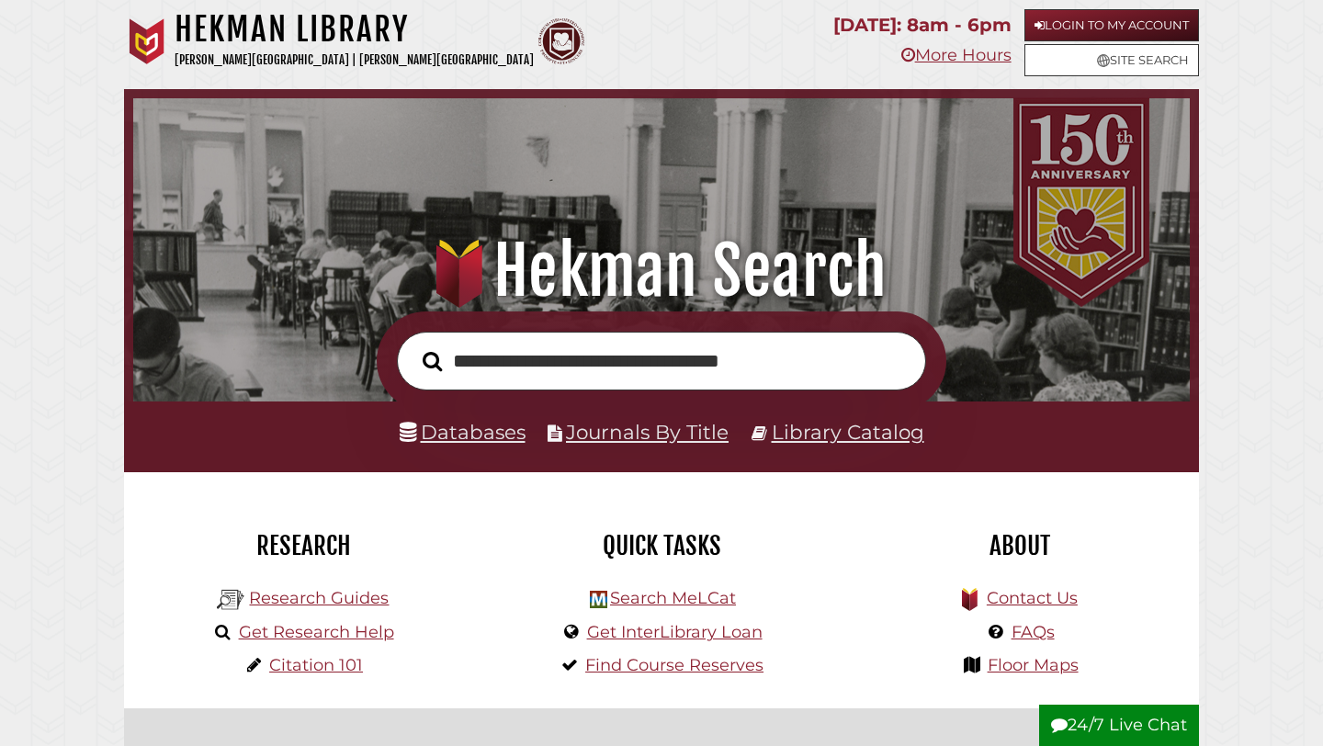
type input "**********"
click at [413, 346] on button "Search" at bounding box center [432, 361] width 38 height 30
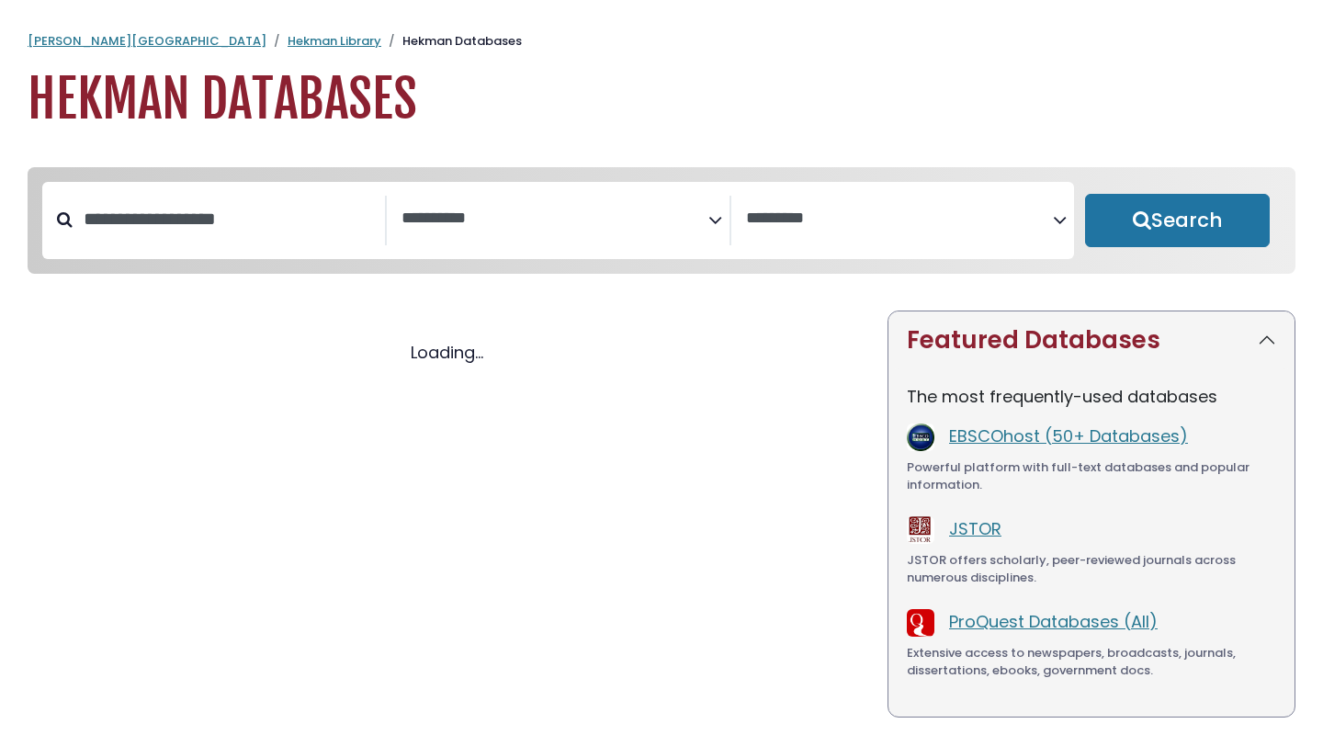
select select "Database Subject Filter"
select select "Database Vendors Filter"
select select "Database Subject Filter"
select select "Database Vendors Filter"
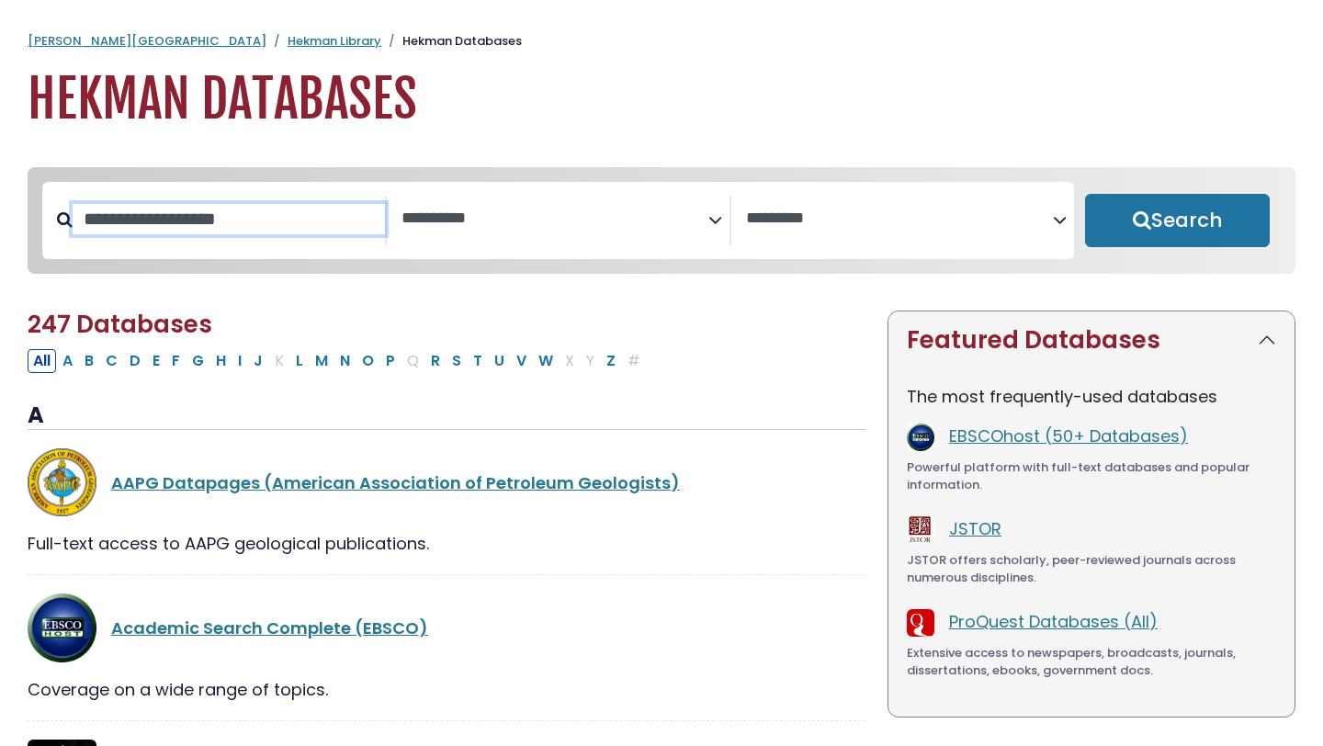
click at [292, 211] on input "Search database by title or keyword" at bounding box center [229, 219] width 312 height 30
type input "*******"
click at [1085, 194] on button "Search" at bounding box center [1177, 220] width 185 height 53
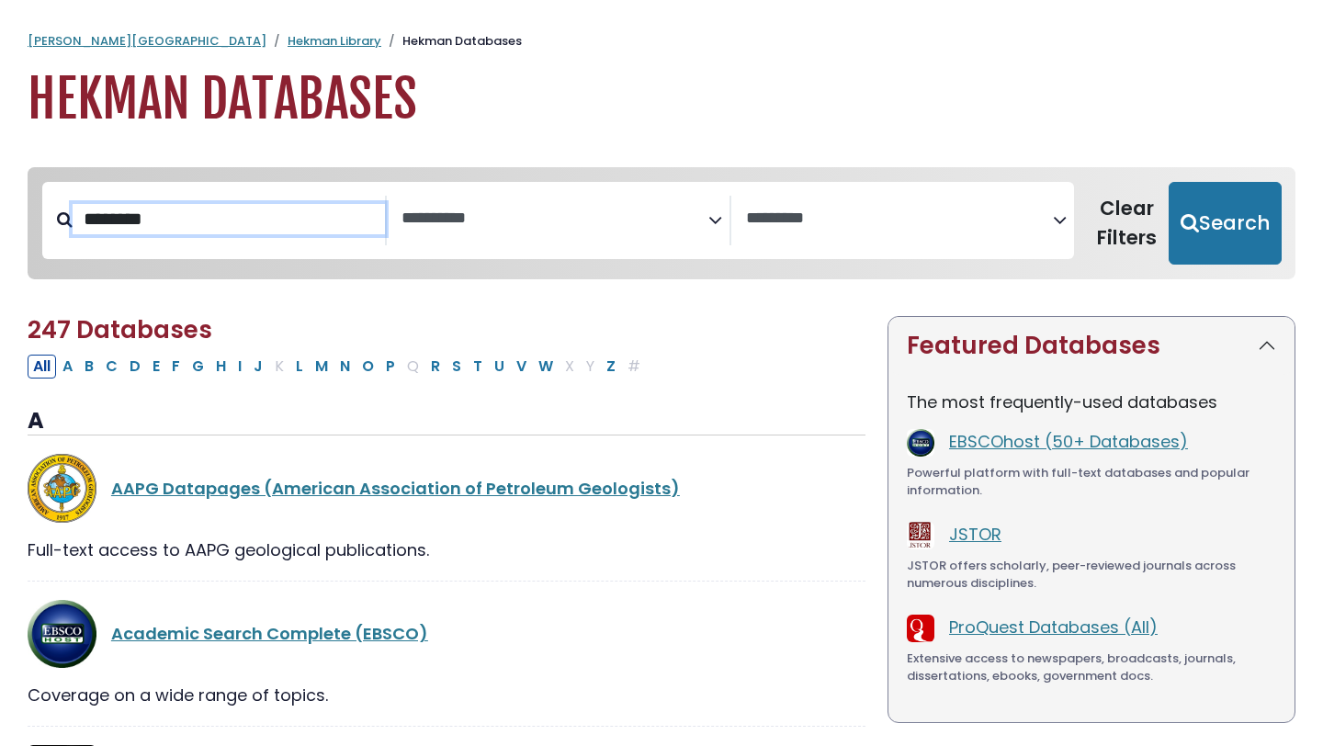
select select "Database Subject Filter"
select select "Database Vendors Filter"
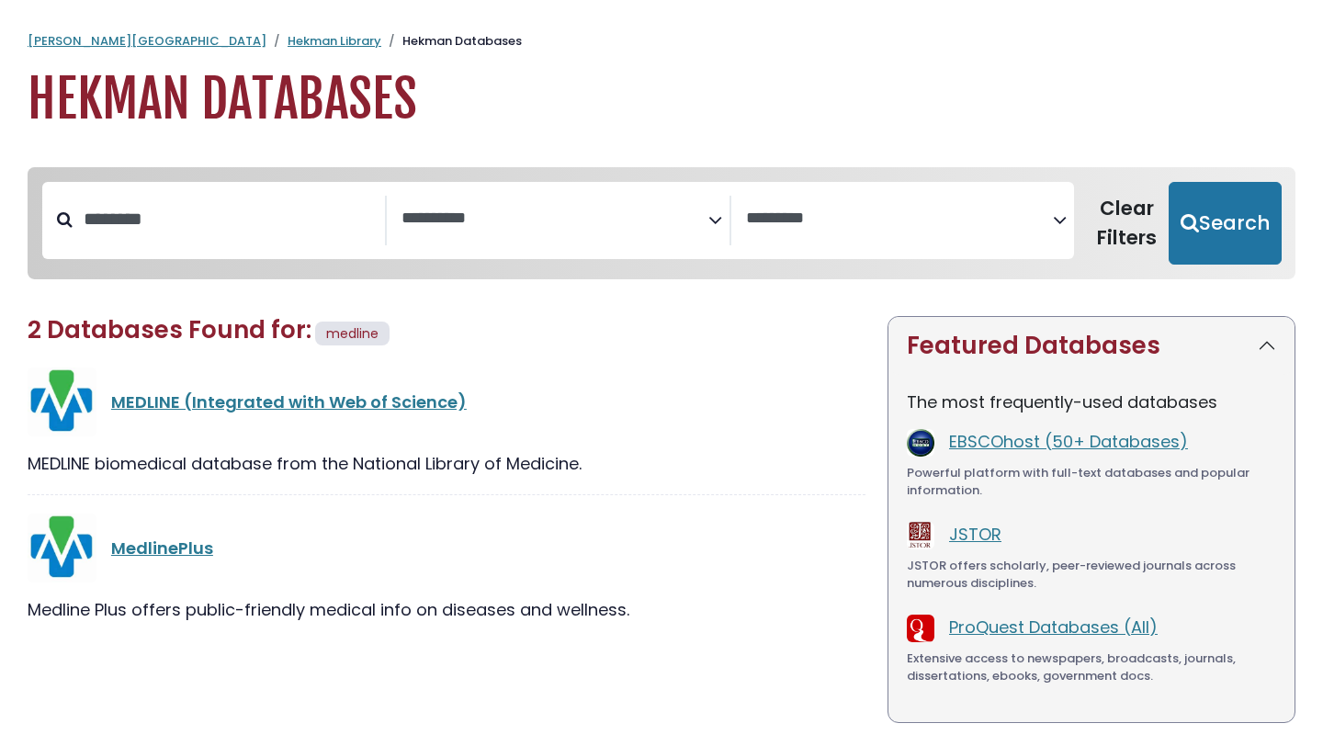
click at [181, 566] on div "MedlinePlus" at bounding box center [447, 547] width 838 height 69
click at [180, 543] on link "MedlinePlus" at bounding box center [162, 547] width 102 height 23
select select "Database Subject Filter"
select select "Database Vendors Filter"
drag, startPoint x: 228, startPoint y: 209, endPoint x: 17, endPoint y: 204, distance: 210.4
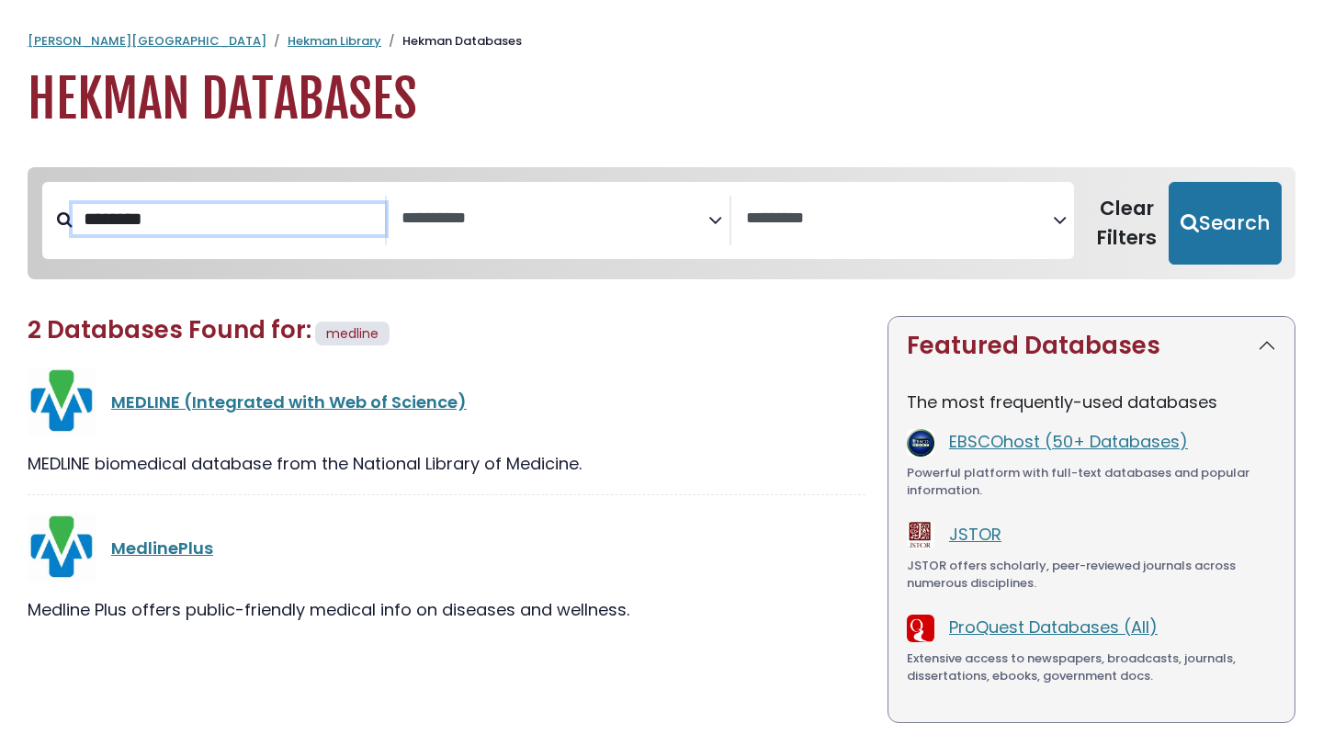
click at [17, 204] on div "**********" at bounding box center [662, 237] width 1290 height 140
type input "******"
click at [1168, 182] on button "Search" at bounding box center [1224, 223] width 113 height 83
select select "Database Subject Filter"
select select "Database Vendors Filter"
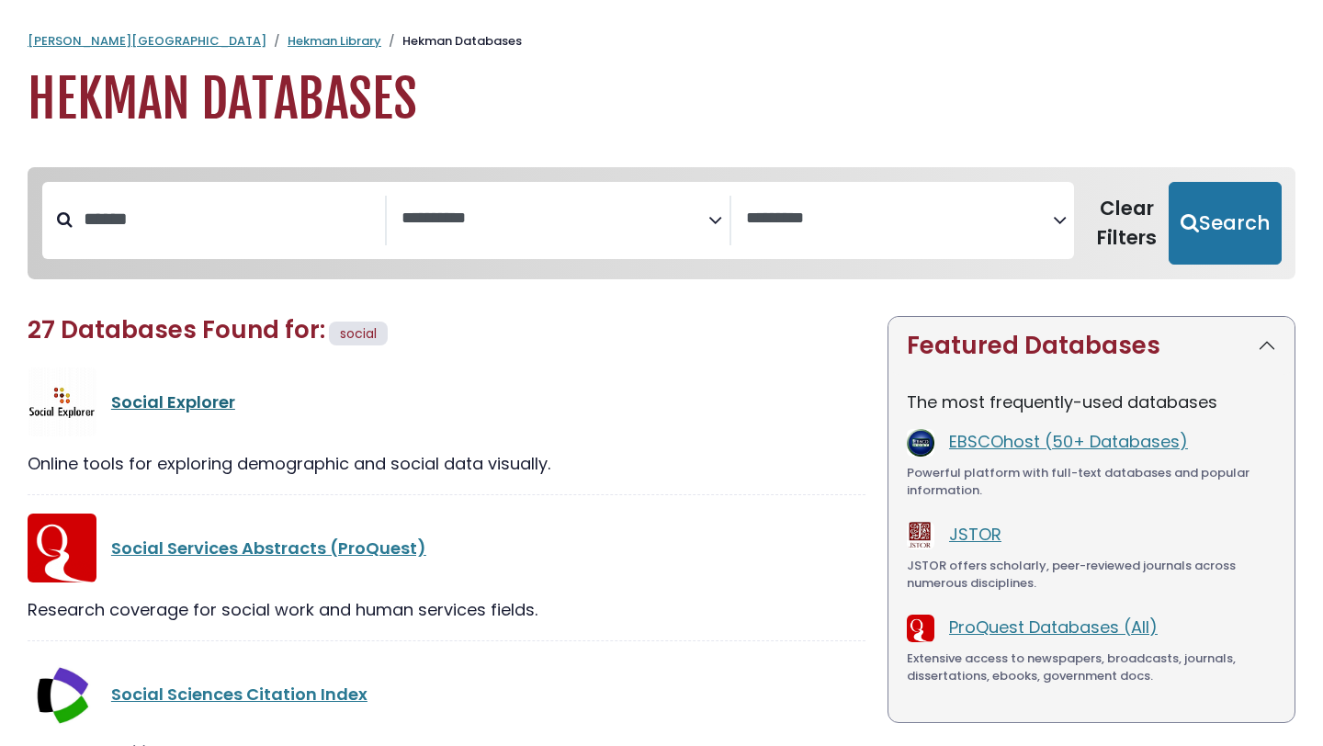
click at [175, 403] on link "Social Explorer" at bounding box center [173, 401] width 124 height 23
select select "Database Subject Filter"
select select "Database Vendors Filter"
drag, startPoint x: 158, startPoint y: 201, endPoint x: 22, endPoint y: 218, distance: 136.9
click at [22, 218] on div "**********" at bounding box center [662, 237] width 1290 height 140
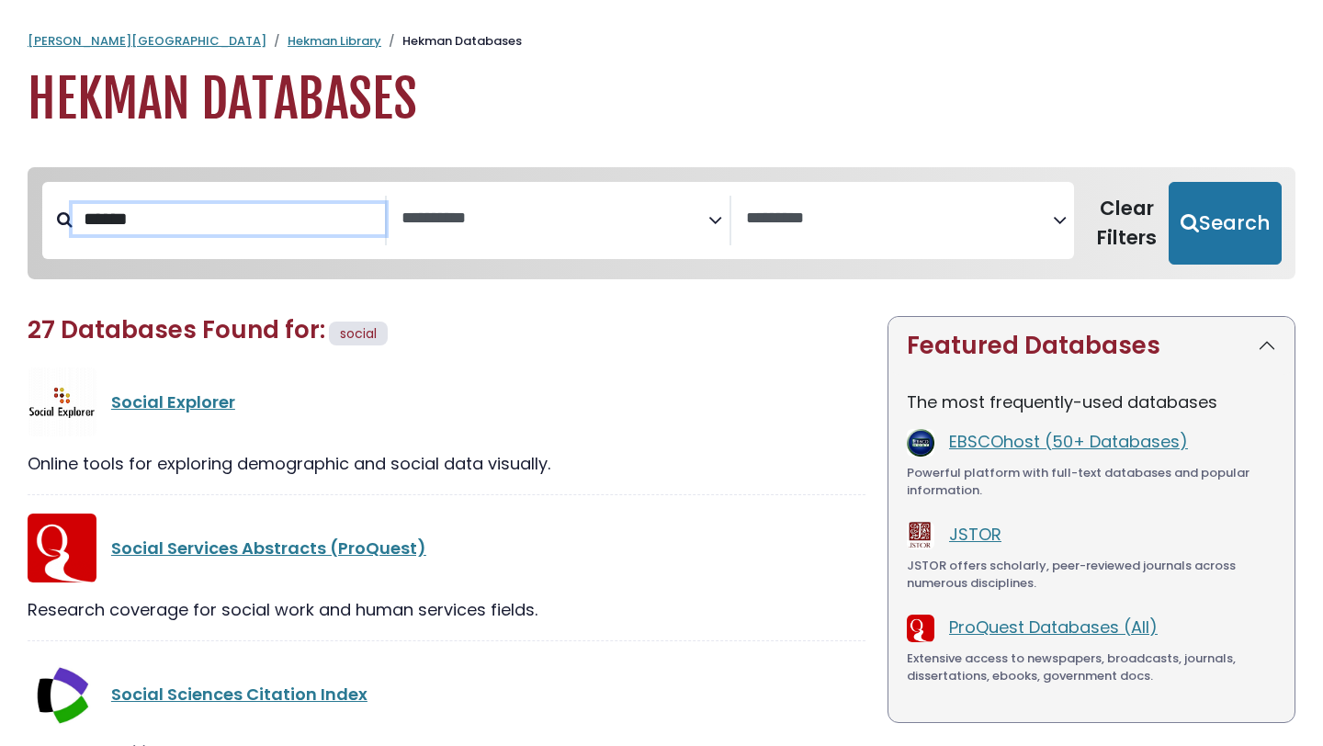
drag, startPoint x: 155, startPoint y: 230, endPoint x: 0, endPoint y: 233, distance: 155.3
type input "***"
click at [1168, 182] on button "Search" at bounding box center [1224, 223] width 113 height 83
select select "Database Subject Filter"
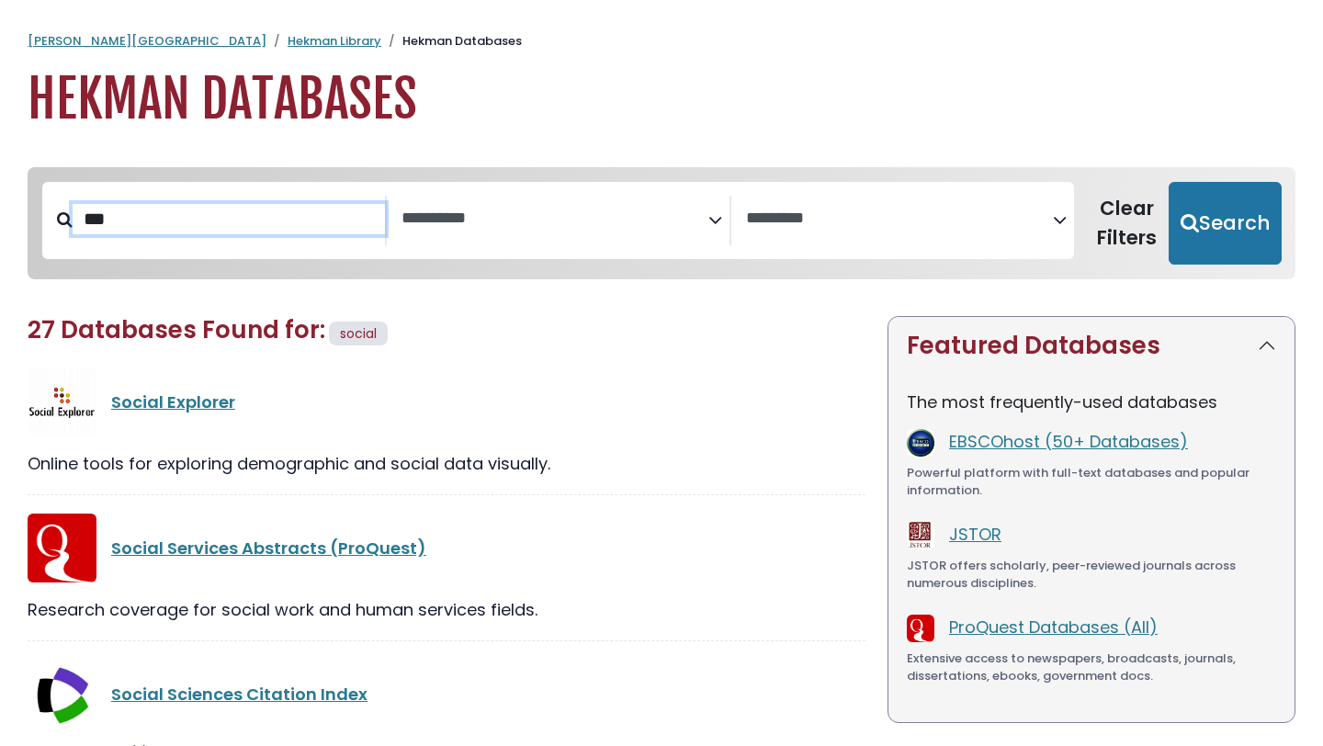
select select "Database Vendors Filter"
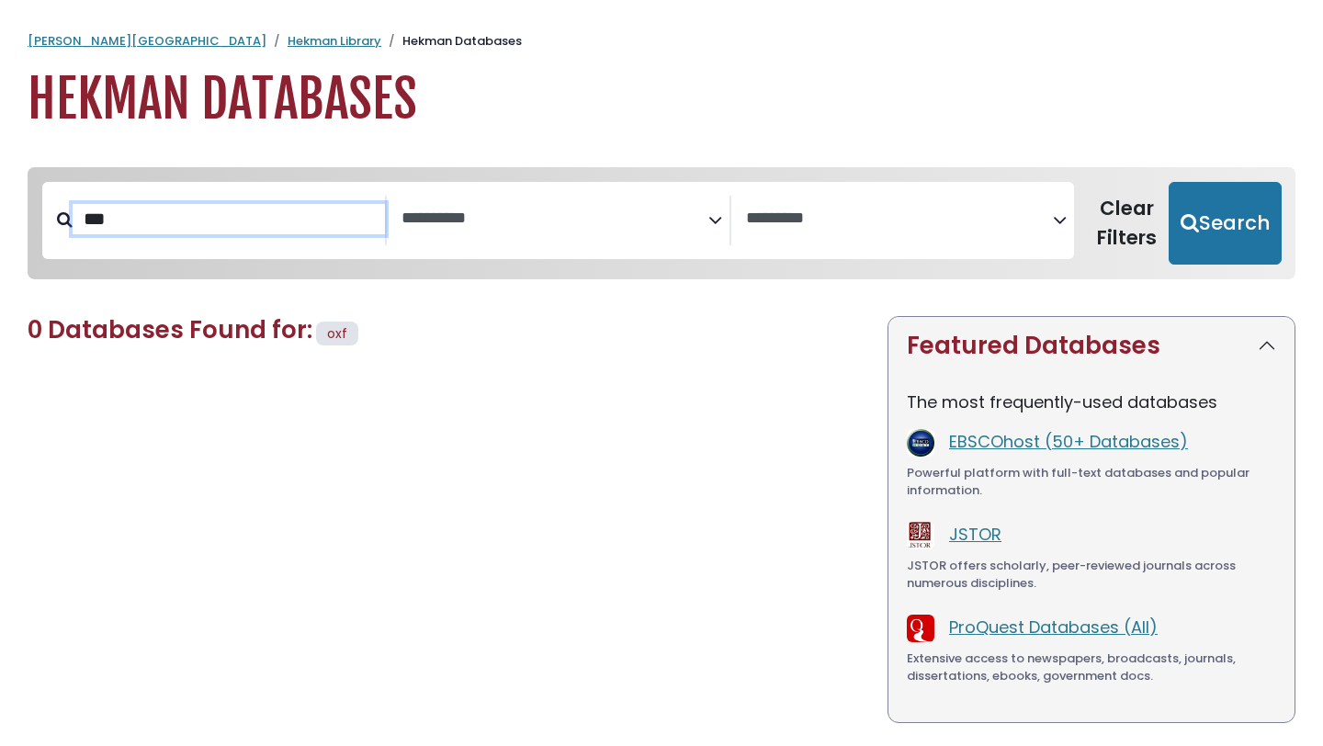
click at [134, 234] on input "***" at bounding box center [229, 219] width 312 height 30
type input "******"
click at [1168, 182] on button "Search" at bounding box center [1224, 223] width 113 height 83
select select "Database Subject Filter"
select select "Database Vendors Filter"
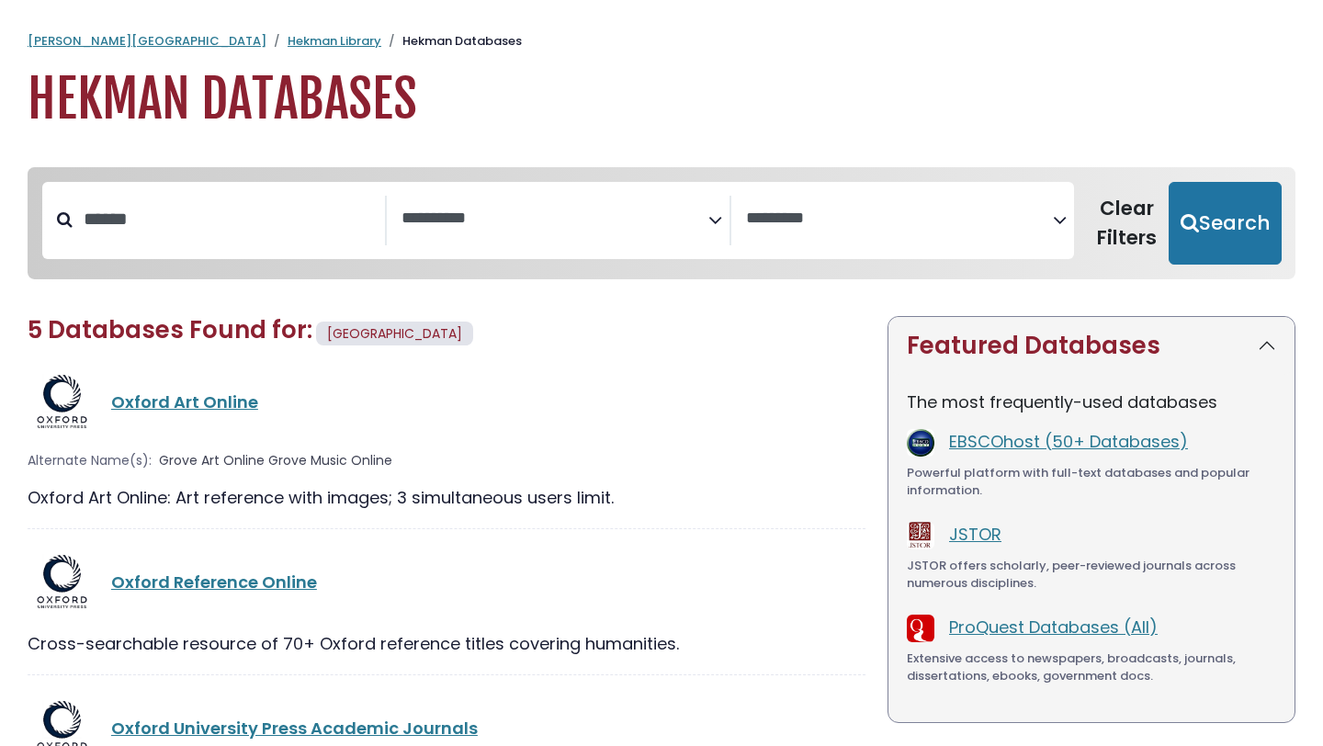
click at [200, 190] on div "**********" at bounding box center [557, 220] width 1031 height 77
click at [199, 230] on input "******" at bounding box center [229, 219] width 312 height 30
type input "**********"
click at [1168, 182] on button "Search" at bounding box center [1224, 223] width 113 height 83
select select "Database Subject Filter"
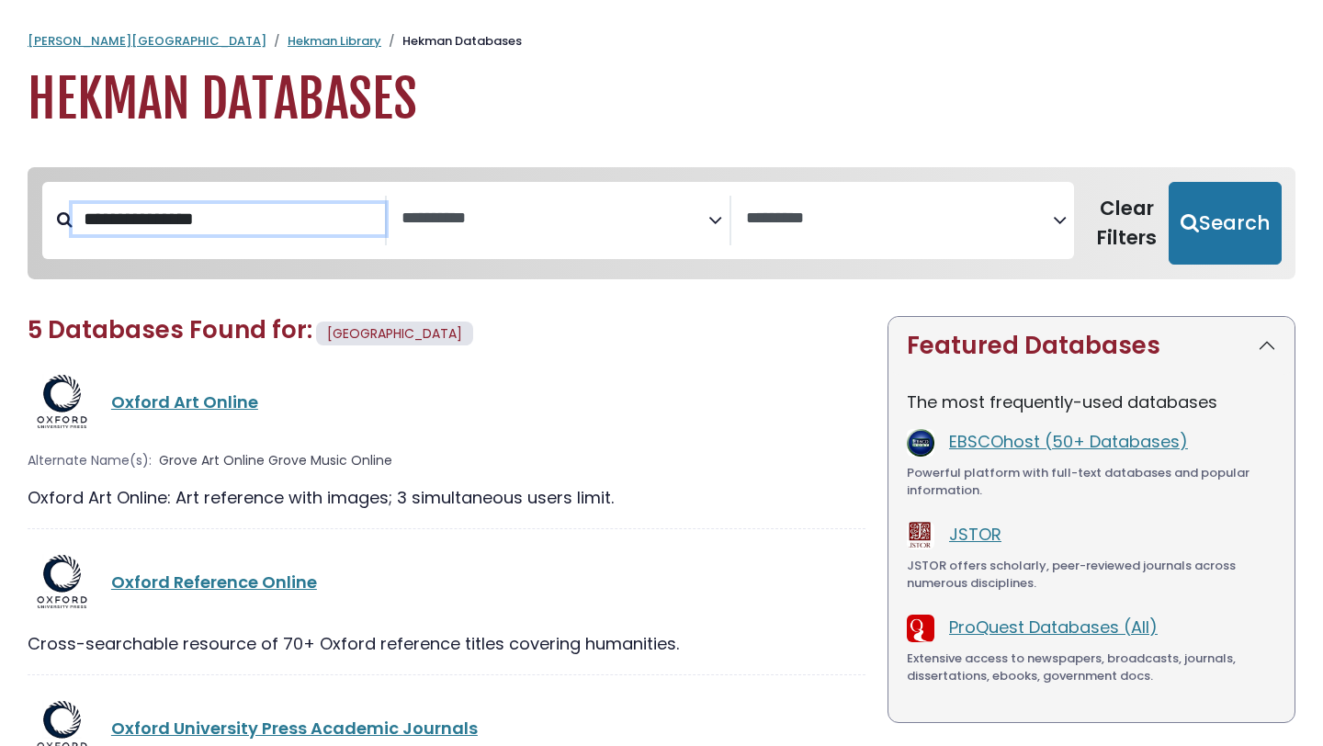
select select "Database Vendors Filter"
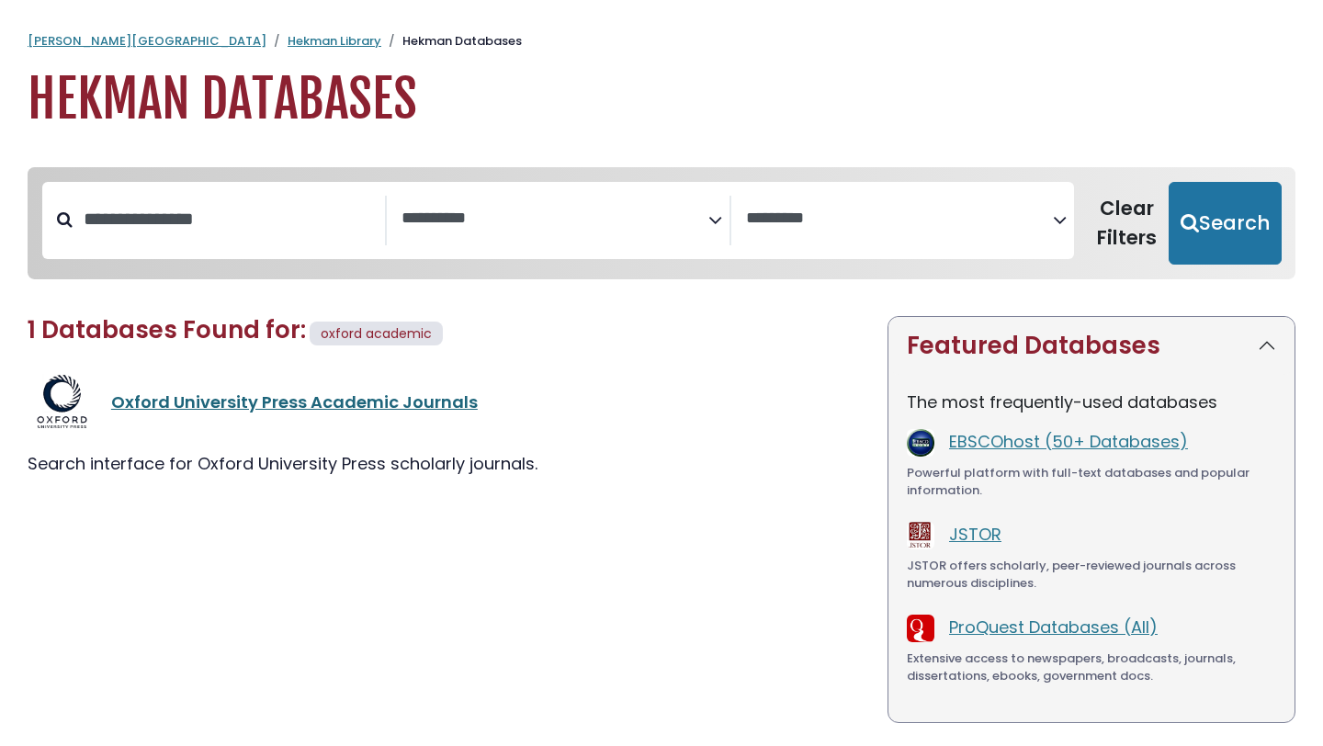
click at [269, 401] on link "Oxford University Press Academic Journals" at bounding box center [294, 401] width 366 height 23
click at [267, 407] on link "Oxford University Press Academic Journals" at bounding box center [294, 401] width 366 height 23
click at [362, 398] on link "Oxford University Press Academic Journals" at bounding box center [294, 401] width 366 height 23
click at [319, 407] on link "Oxford University Press Academic Journals" at bounding box center [294, 401] width 366 height 23
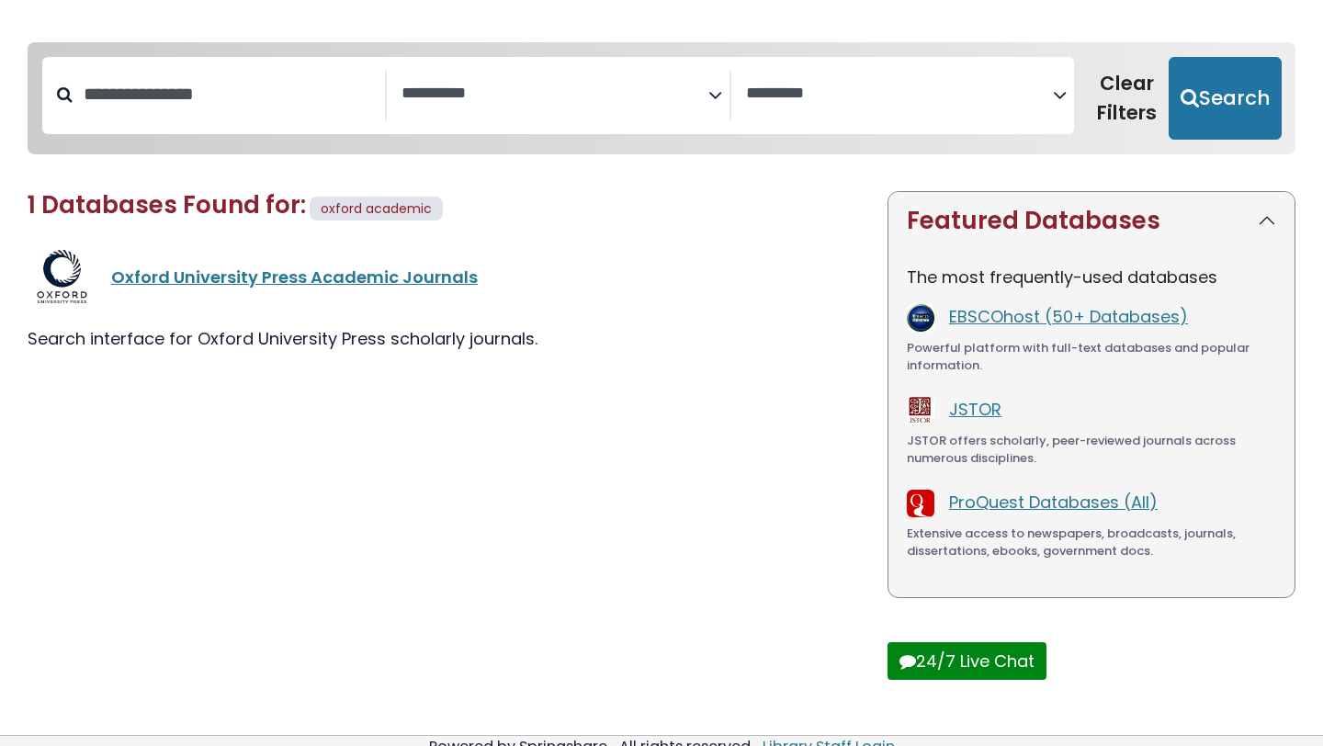
scroll to position [138, 0]
